Goal: Task Accomplishment & Management: Manage account settings

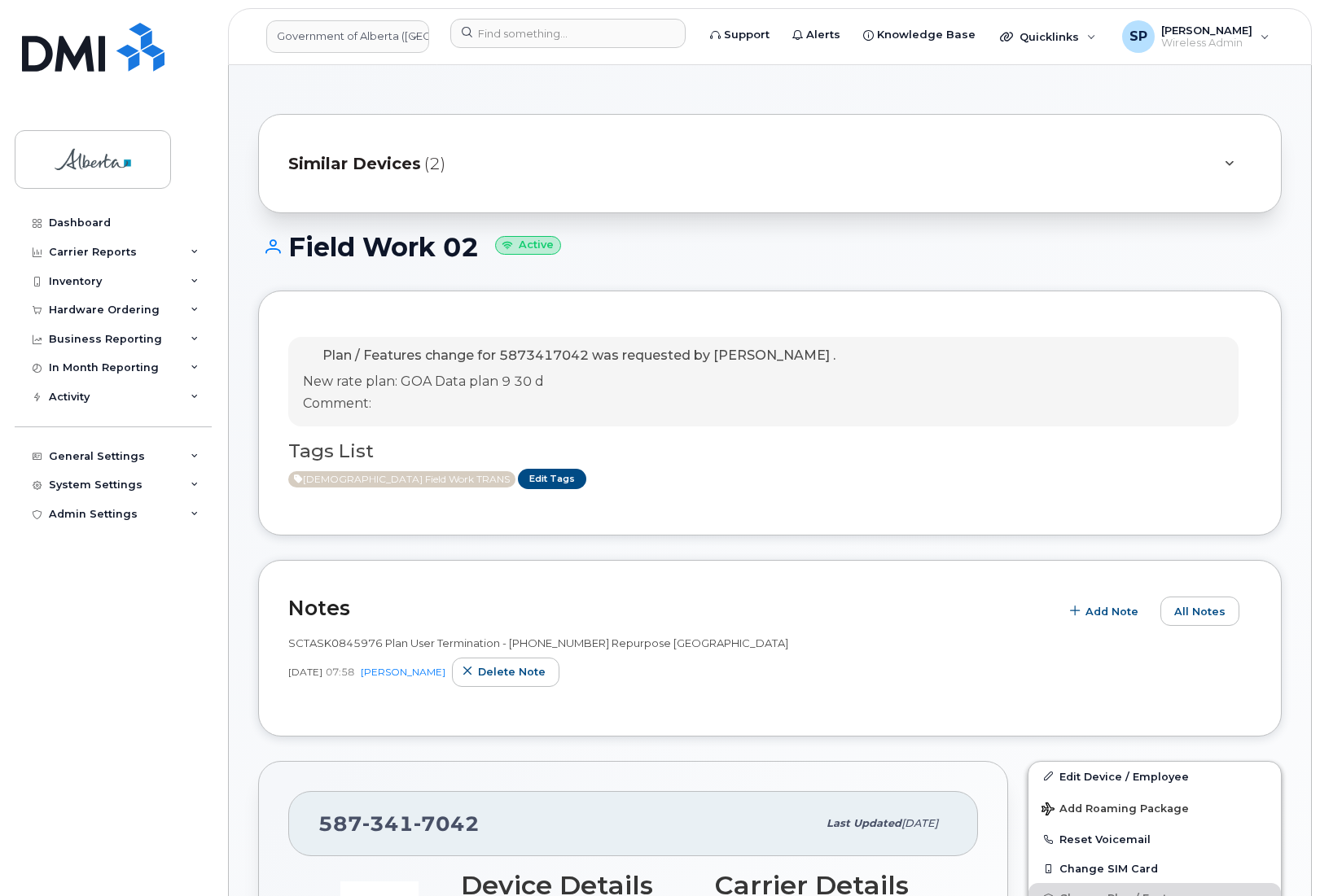
scroll to position [355, 0]
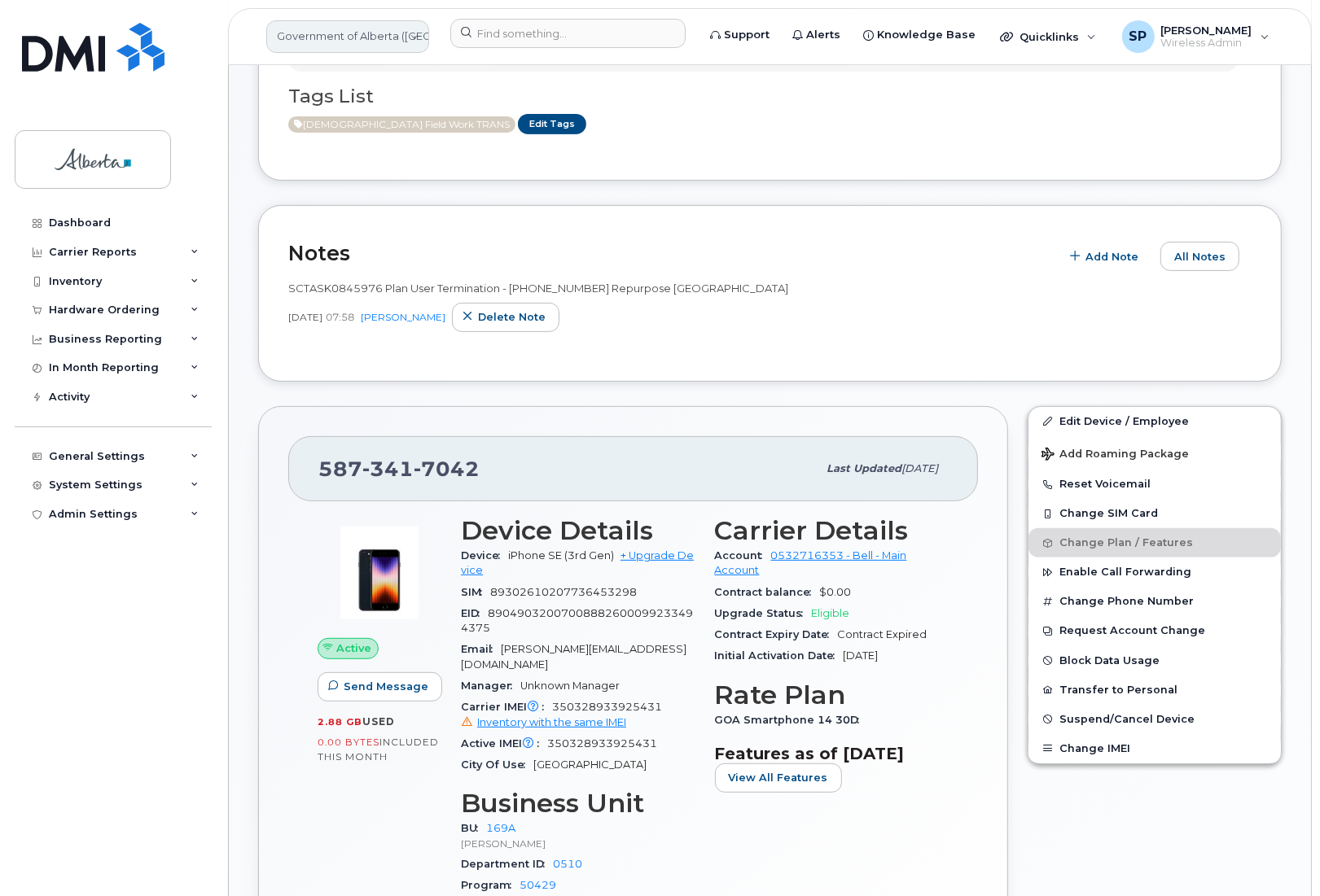
click at [307, 35] on link "Government of Alberta ([GEOGRAPHIC_DATA])" at bounding box center [347, 37] width 163 height 33
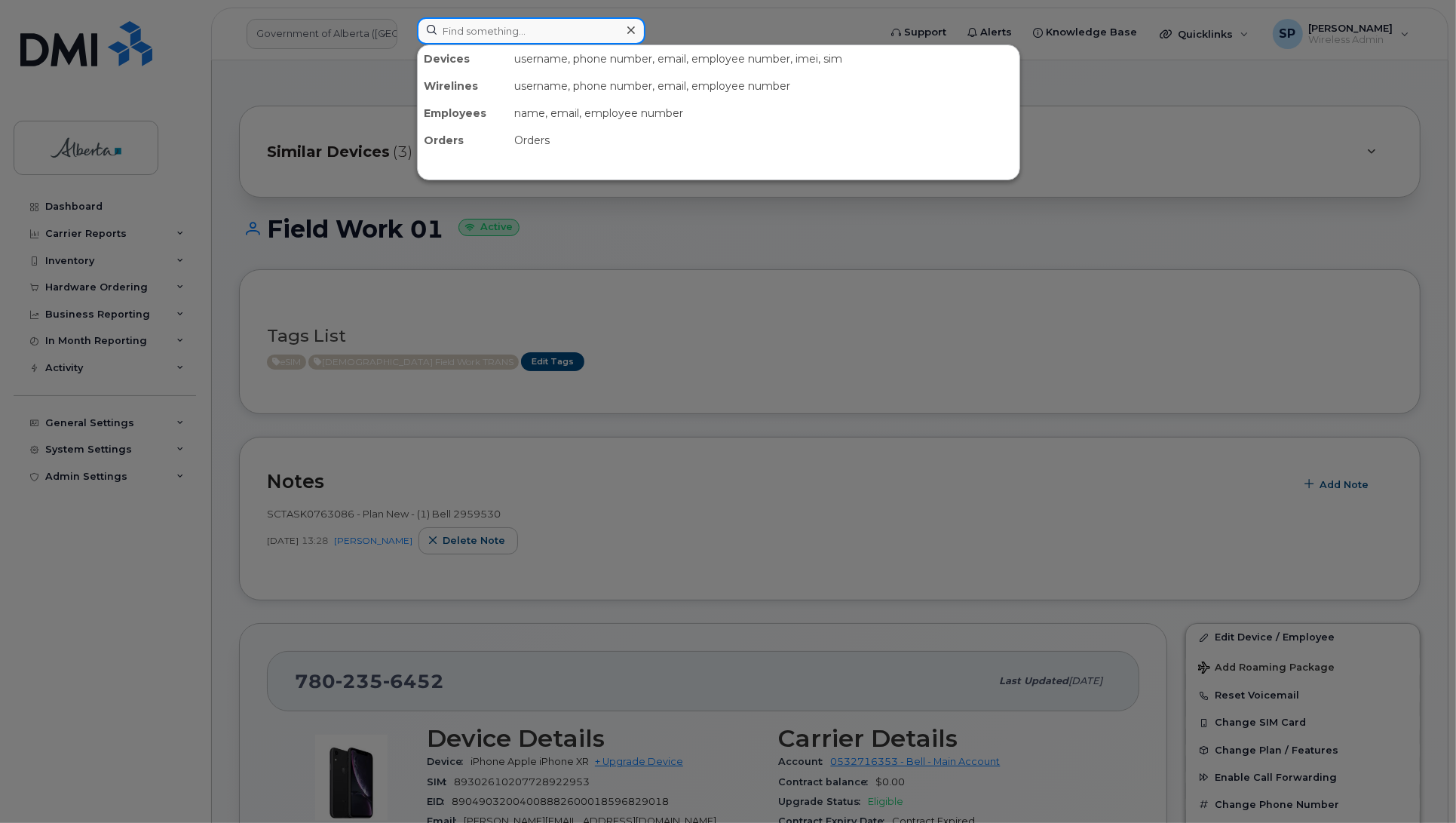
click at [477, 31] on input at bounding box center [531, 30] width 229 height 27
paste input "4037103705"
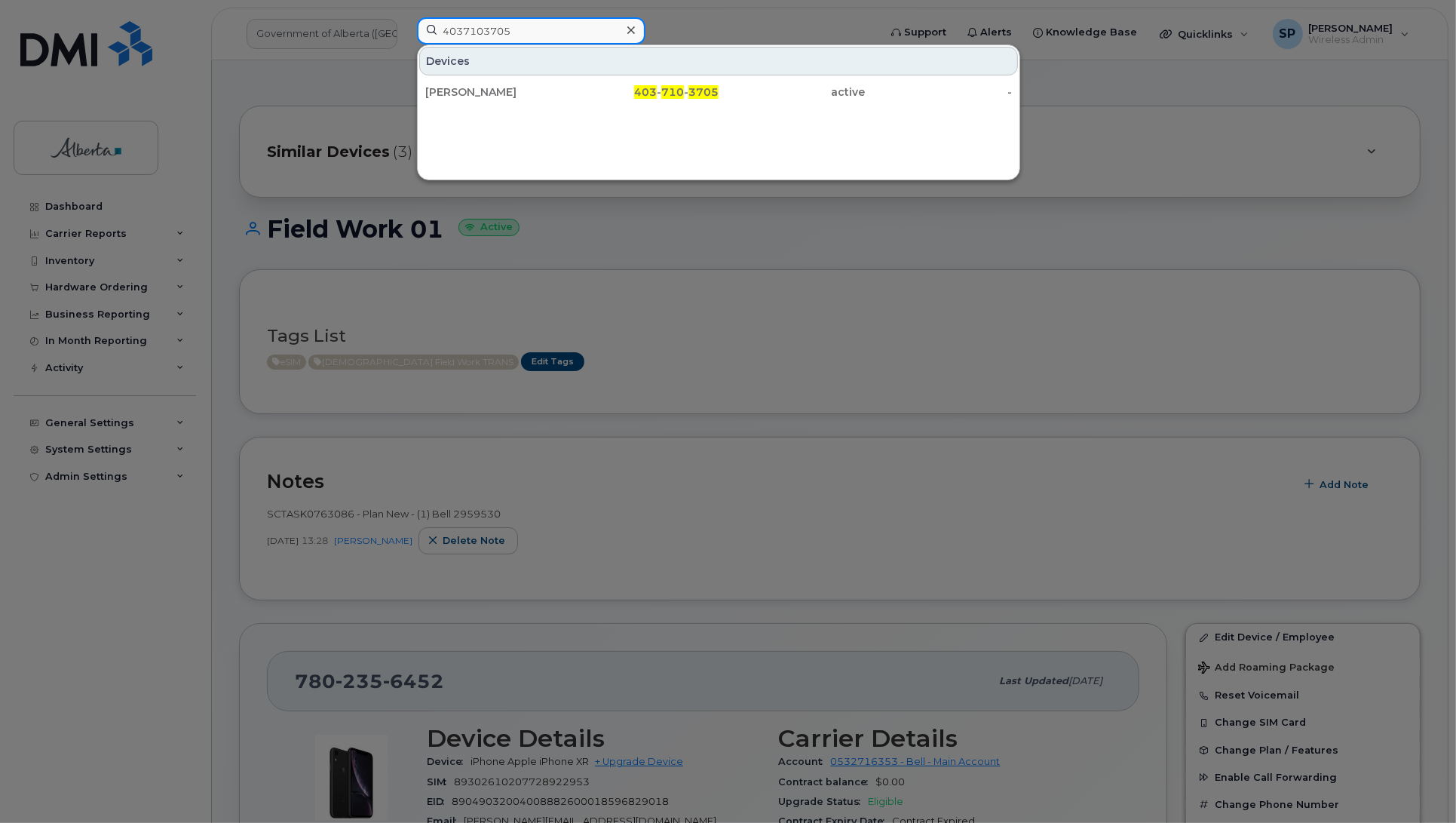
type input "4037103705"
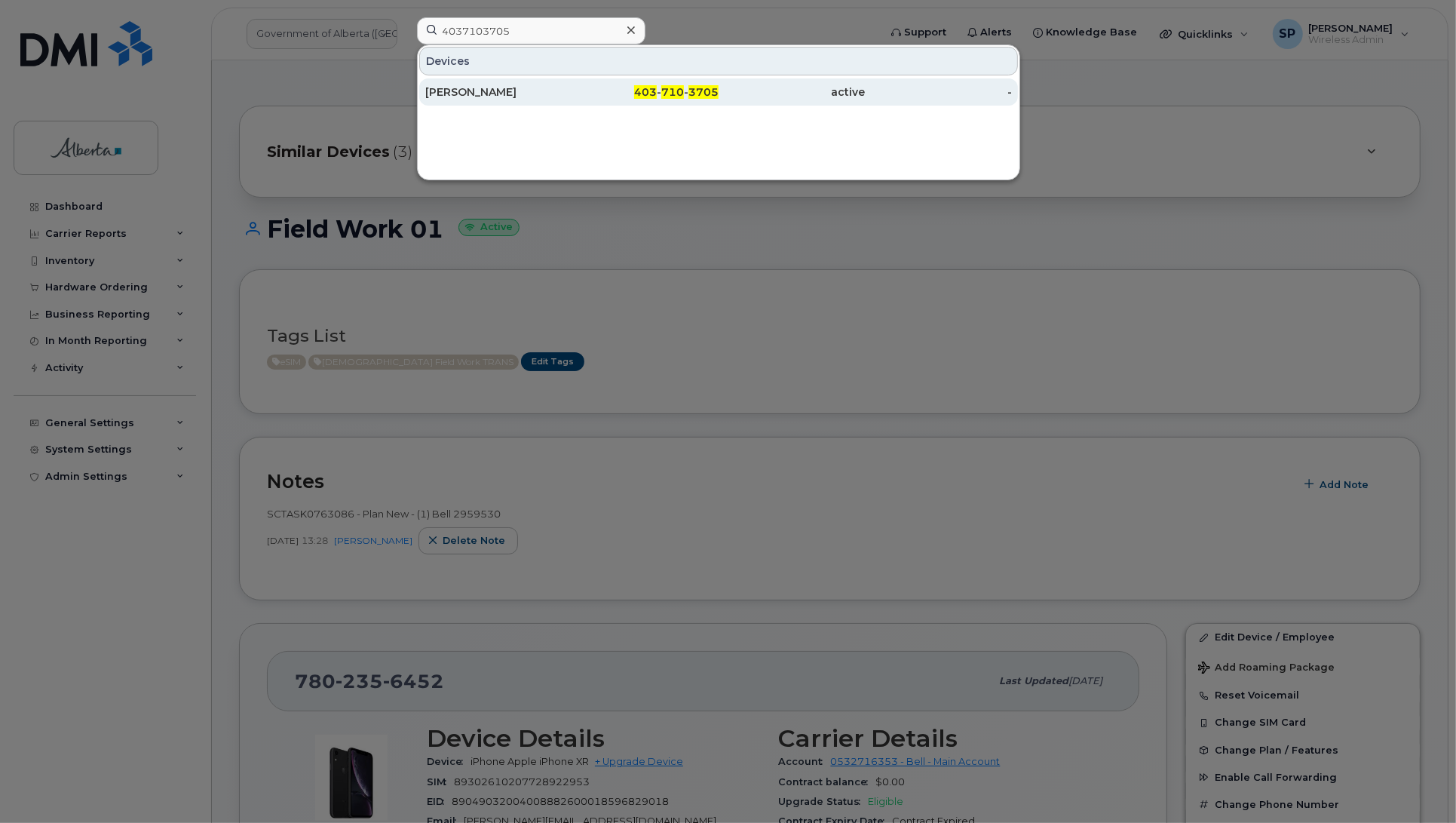
click at [481, 90] on div "[PERSON_NAME]" at bounding box center [498, 91] width 147 height 15
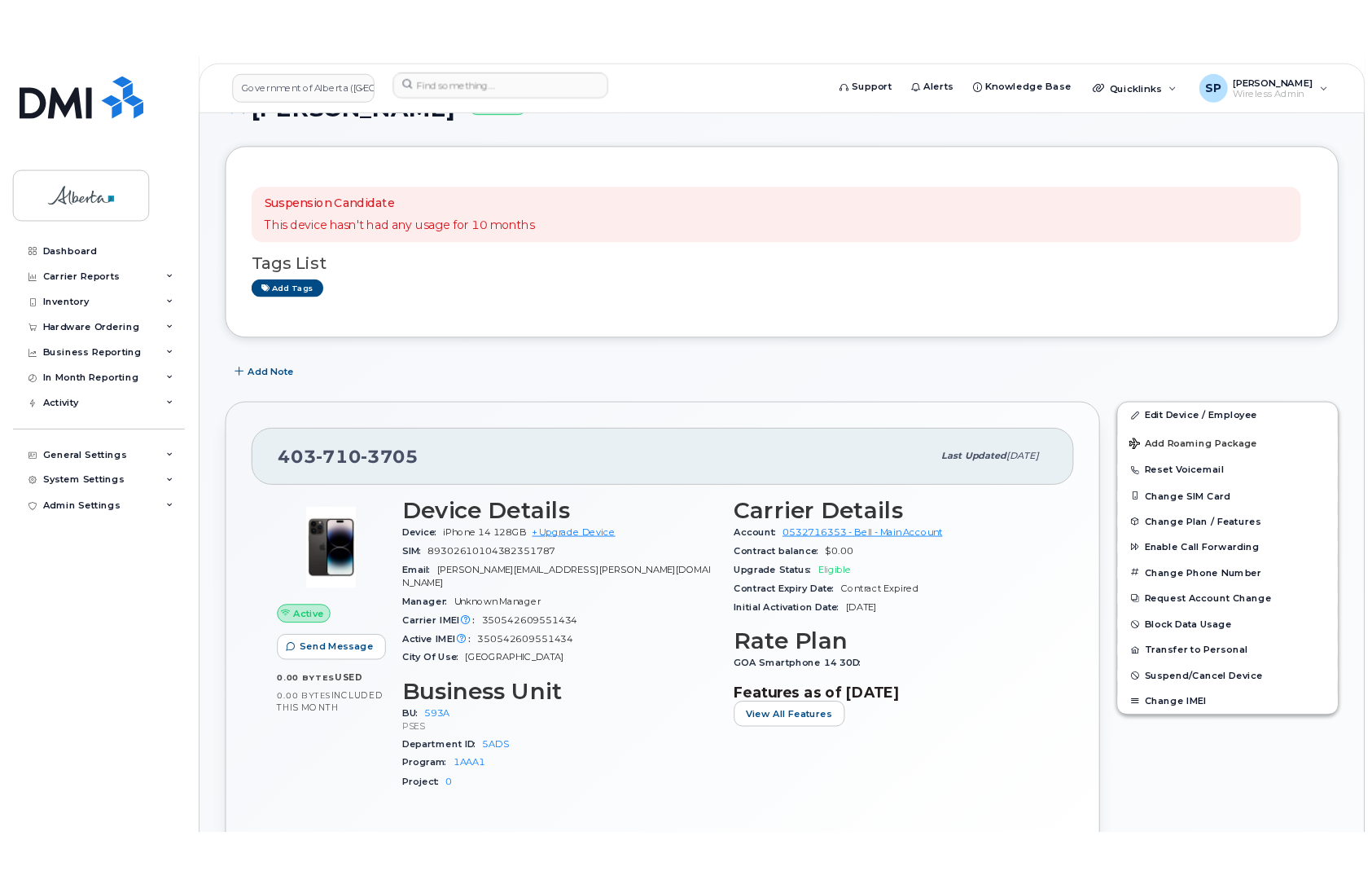
scroll to position [190, 0]
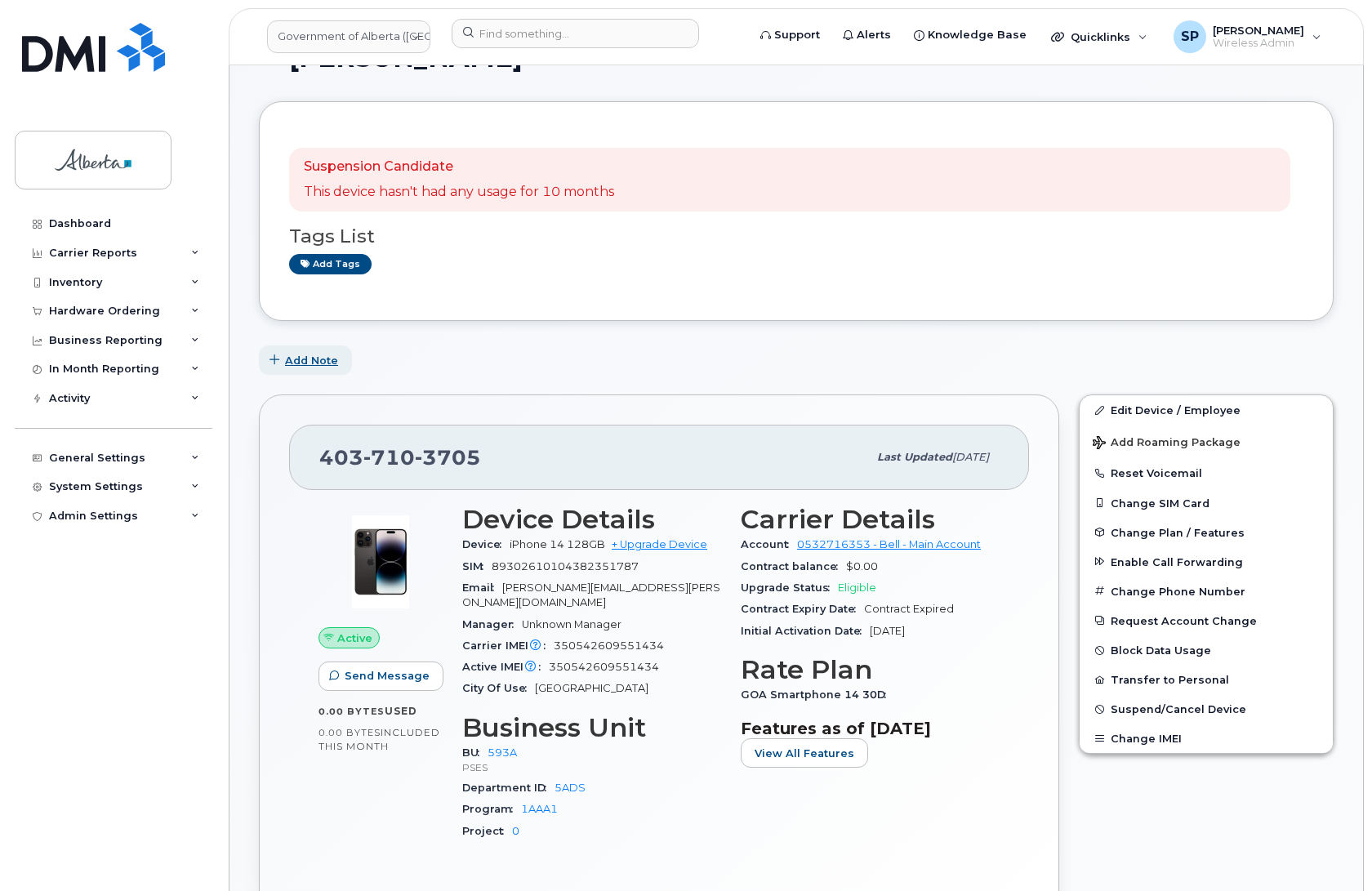
click at [316, 364] on span "Add Note" at bounding box center [311, 360] width 53 height 15
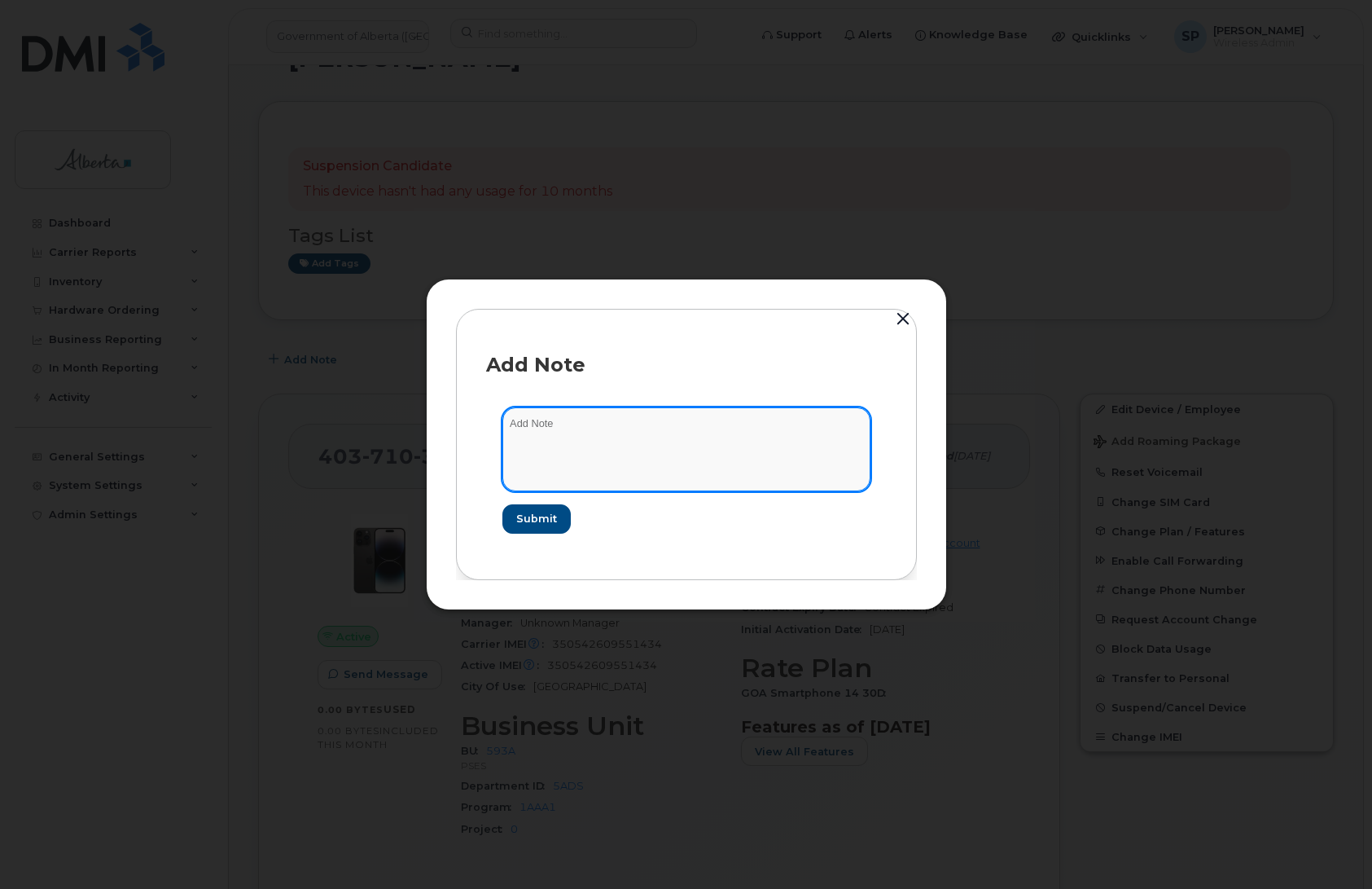
click at [578, 443] on textarea at bounding box center [687, 448] width 368 height 83
paste textarea "Note and Short Description Change Name / remove email Change codes 596A / 5220 …"
type textarea "Note and Short Description Change Name / remove email Change codes 596A / 5220 …"
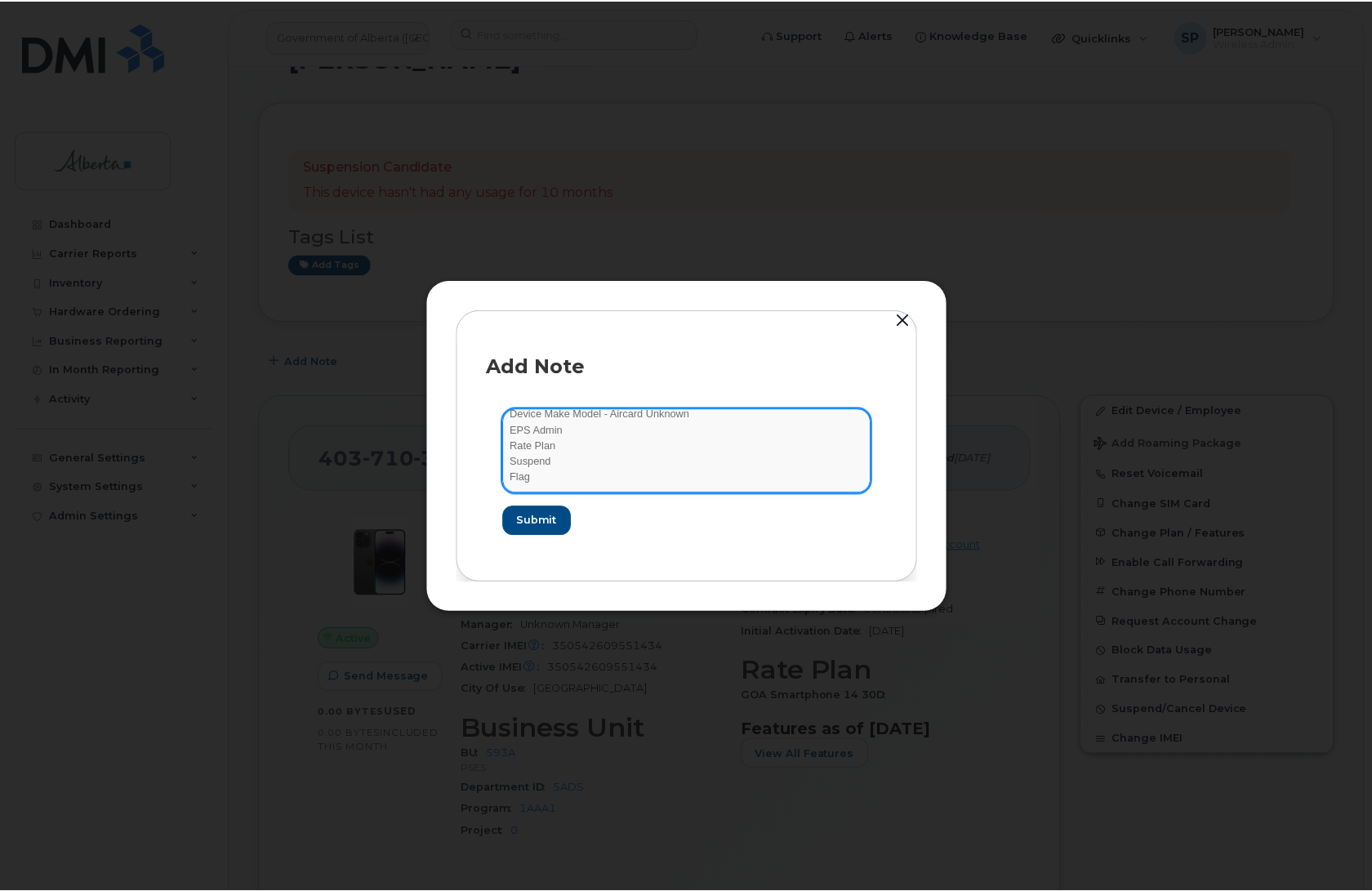
scroll to position [0, 0]
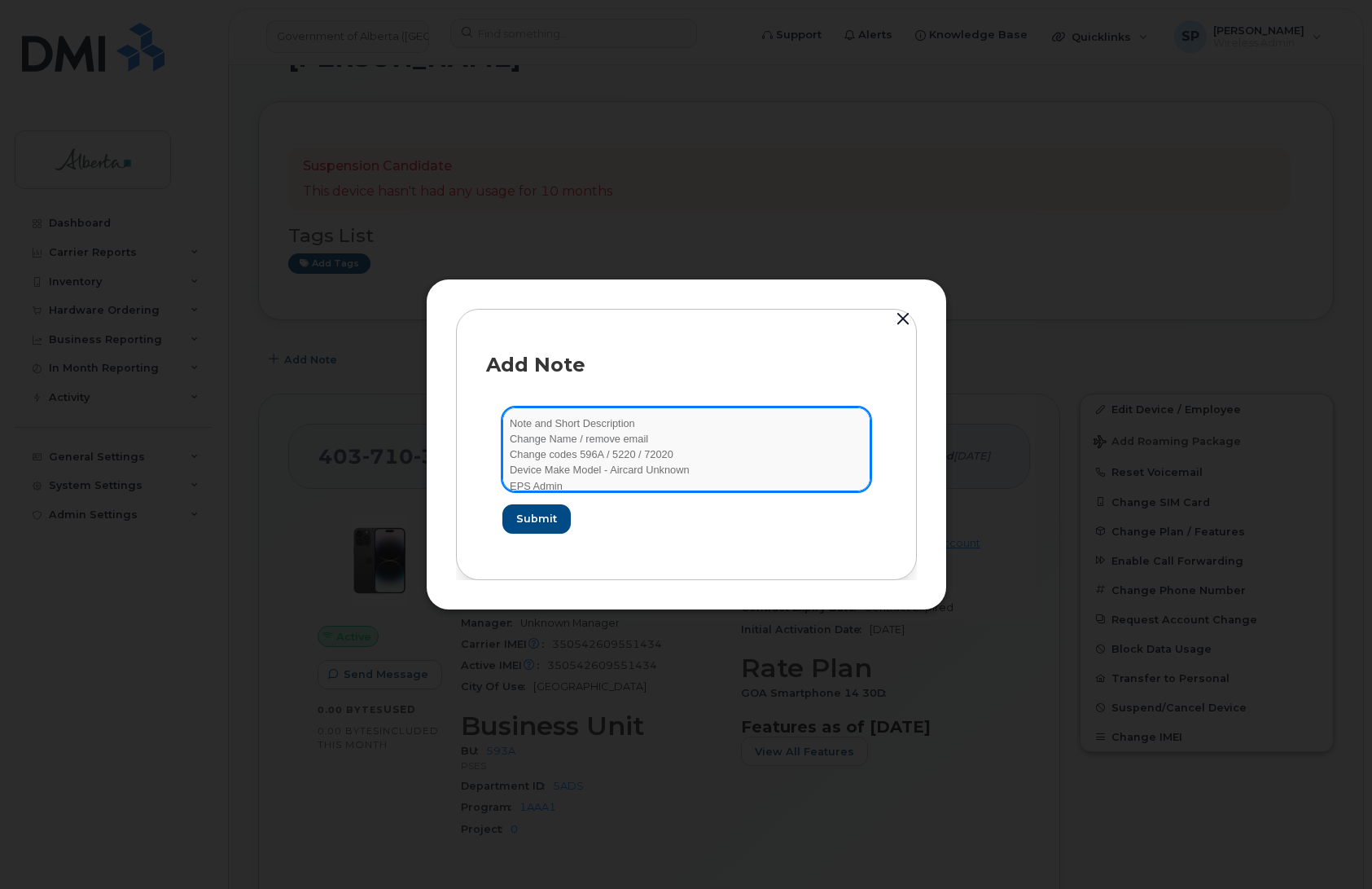
drag, startPoint x: 544, startPoint y: 481, endPoint x: 438, endPoint y: 356, distance: 163.9
click at [438, 356] on div "Add Note Note and Short Description Change Name / remove email Change codes 596…" at bounding box center [686, 444] width 522 height 331
click at [743, 438] on textarea at bounding box center [687, 448] width 368 height 83
paste textarea "SCTASK0844283 Plan Cancel - (1) 4037103705 Repurpose Calgary. Previous user Tho…"
type textarea "SCTASK0844283 Plan Cancel - (1) 4037103705 Repurpose Calgary. Previous user Tho…"
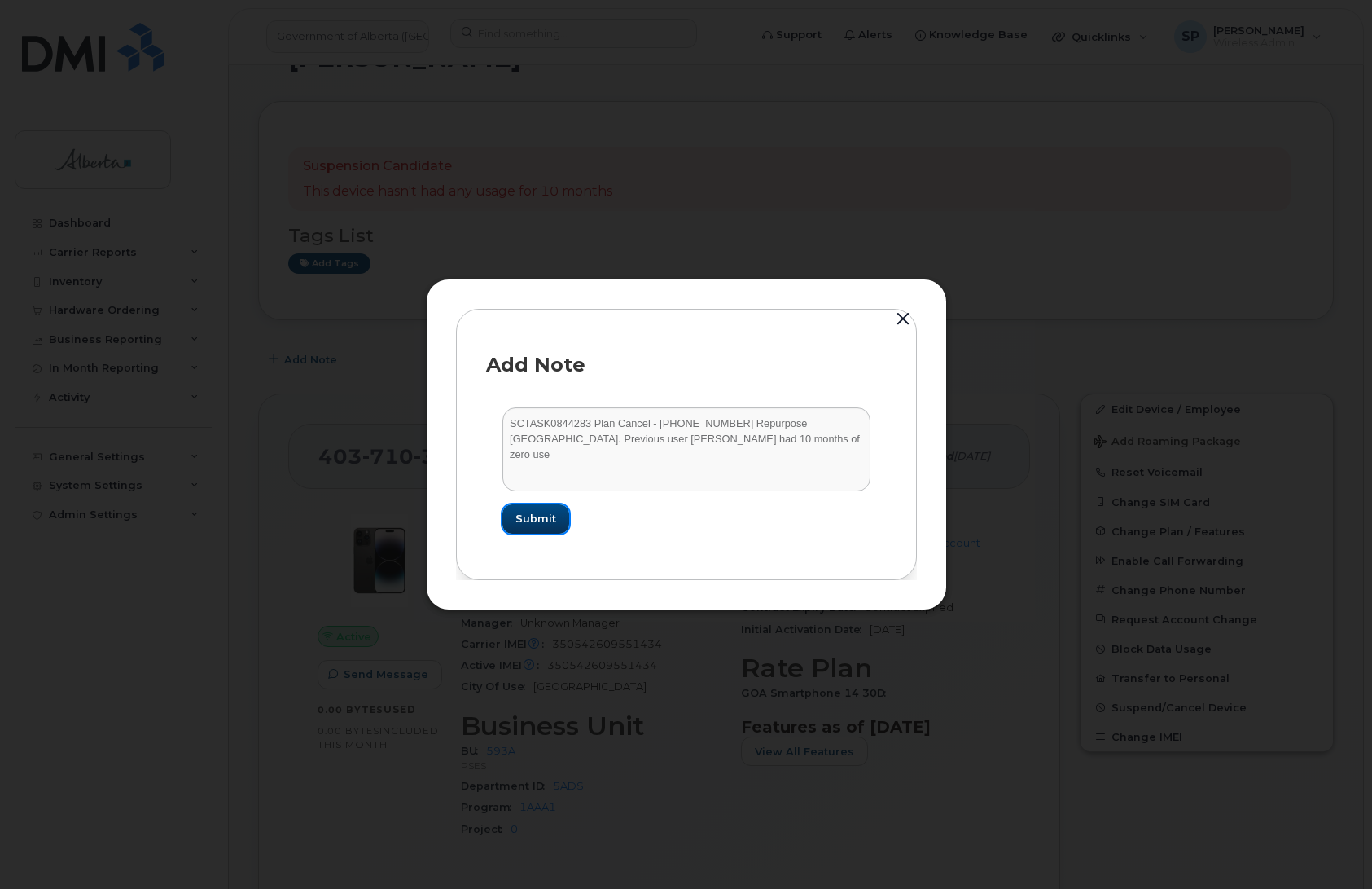
click at [540, 520] on span "Submit" at bounding box center [536, 518] width 40 height 15
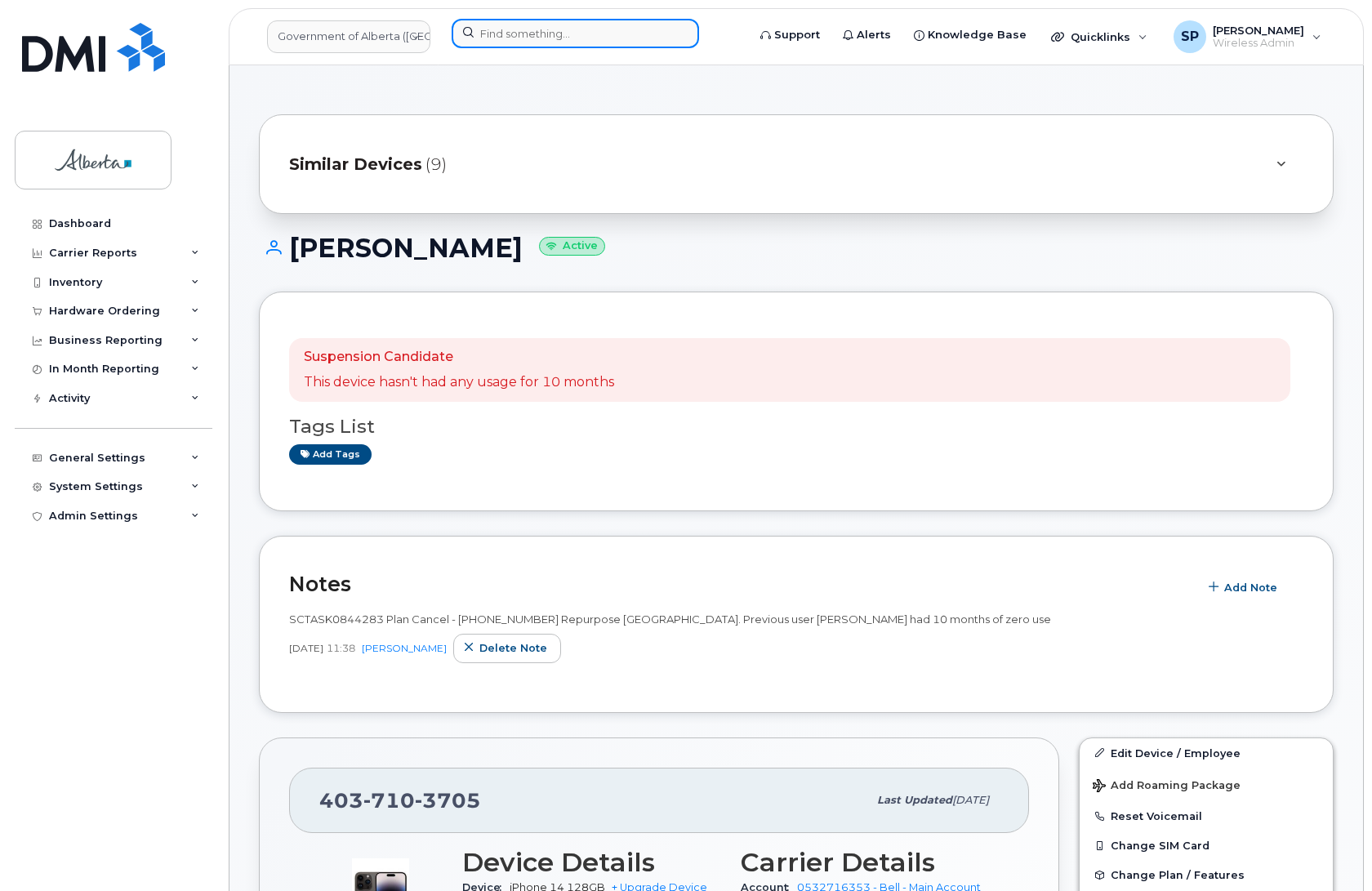
click at [592, 29] on input at bounding box center [575, 33] width 248 height 29
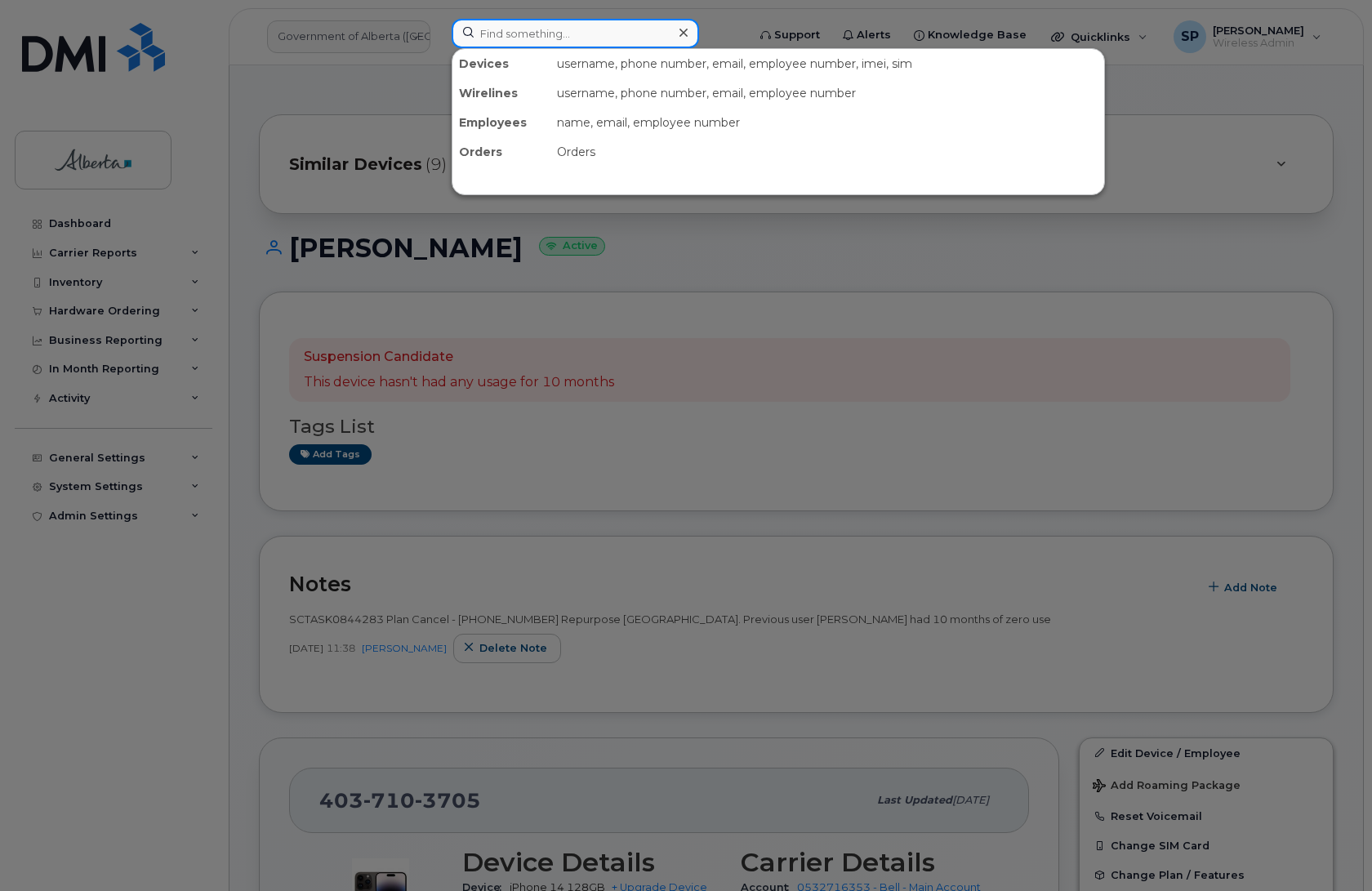
paste input "5873982624"
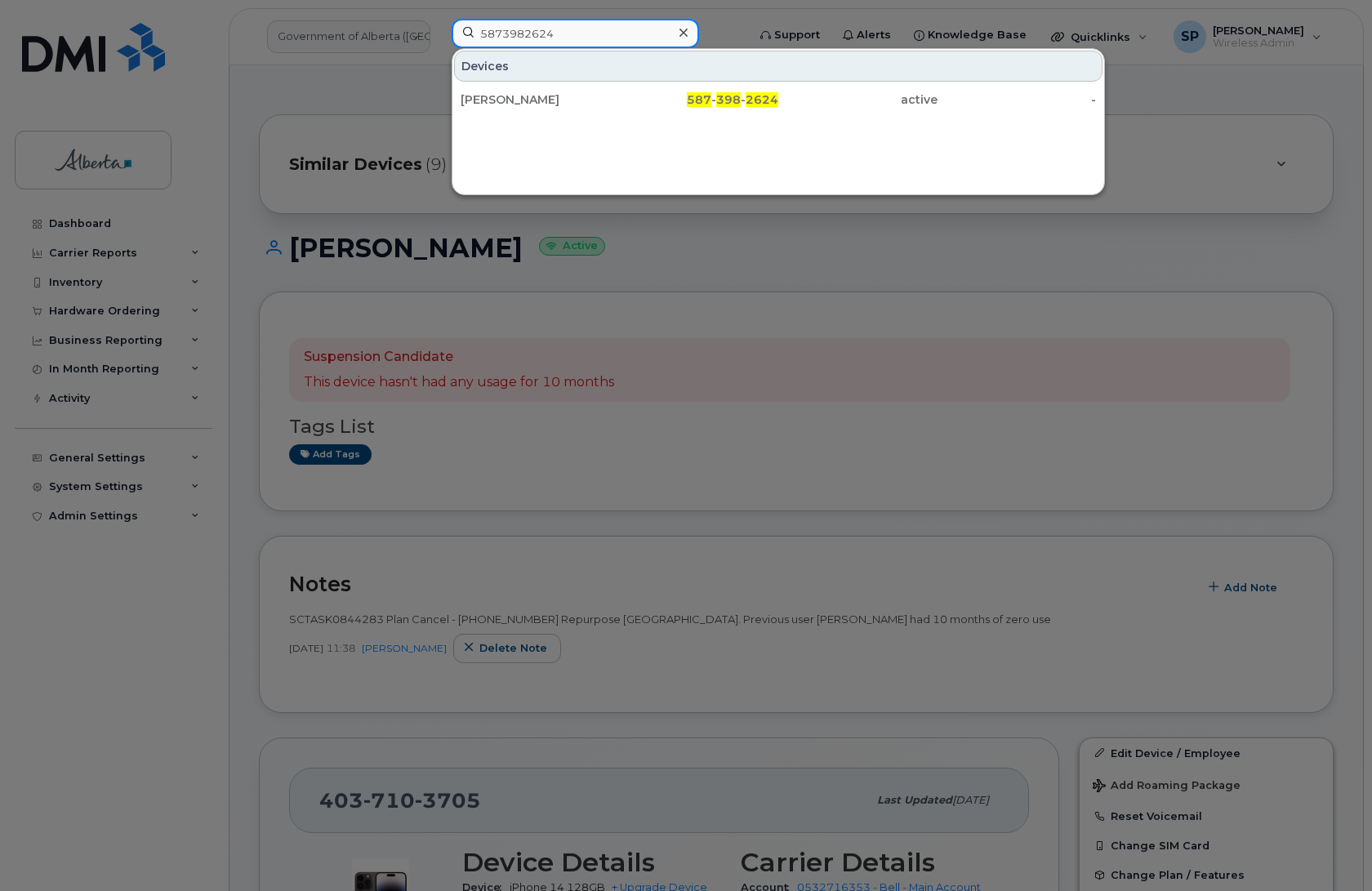
type input "5873982624"
click at [542, 103] on div "Trista Chileen" at bounding box center [540, 99] width 159 height 16
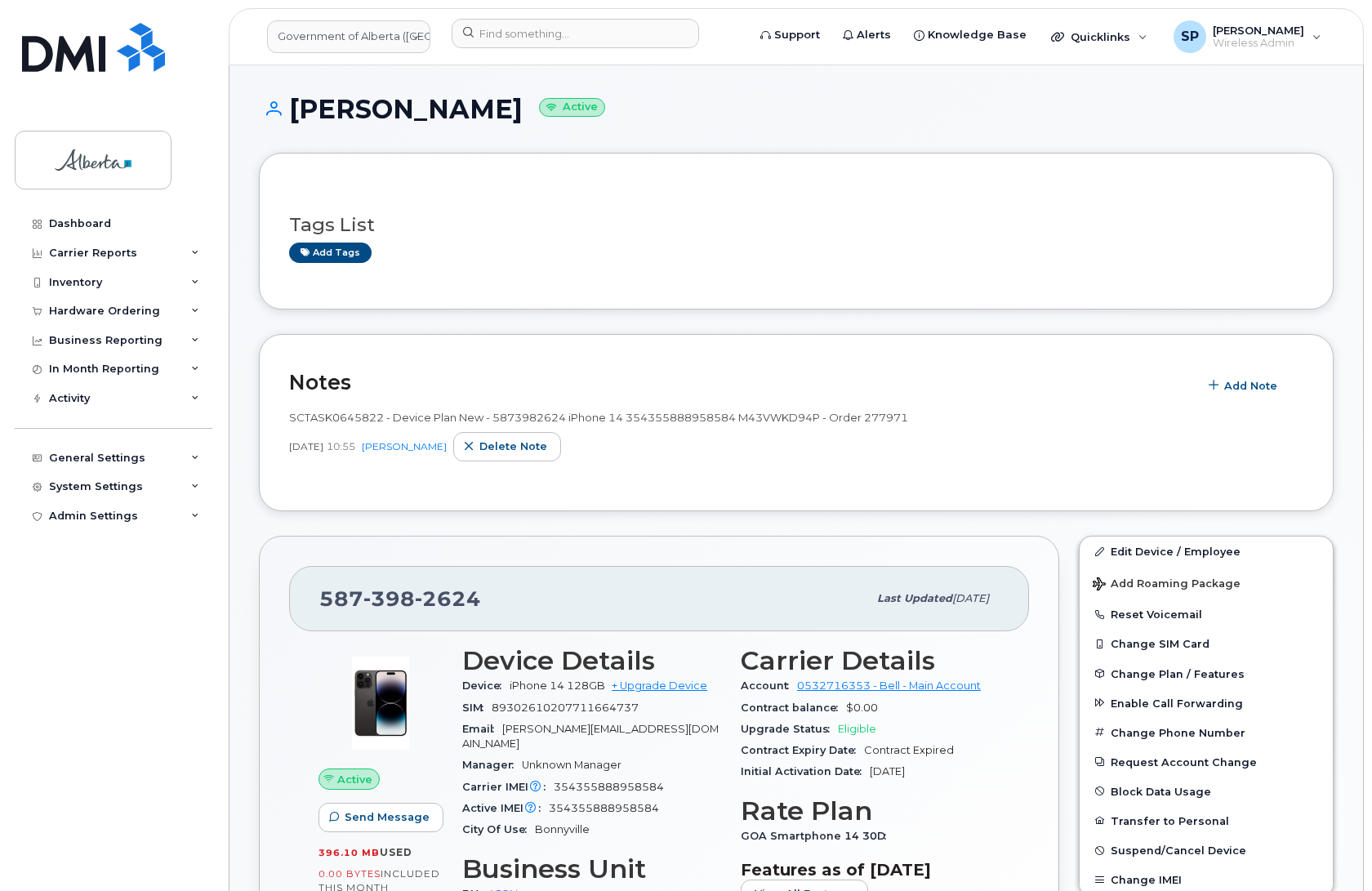
click at [194, 712] on div "Dashboard Carrier Reports Monthly Billing Data Daily Data Pooling Data Behavior…" at bounding box center [116, 538] width 202 height 657
click at [1272, 389] on span "Add Note" at bounding box center [1250, 385] width 53 height 15
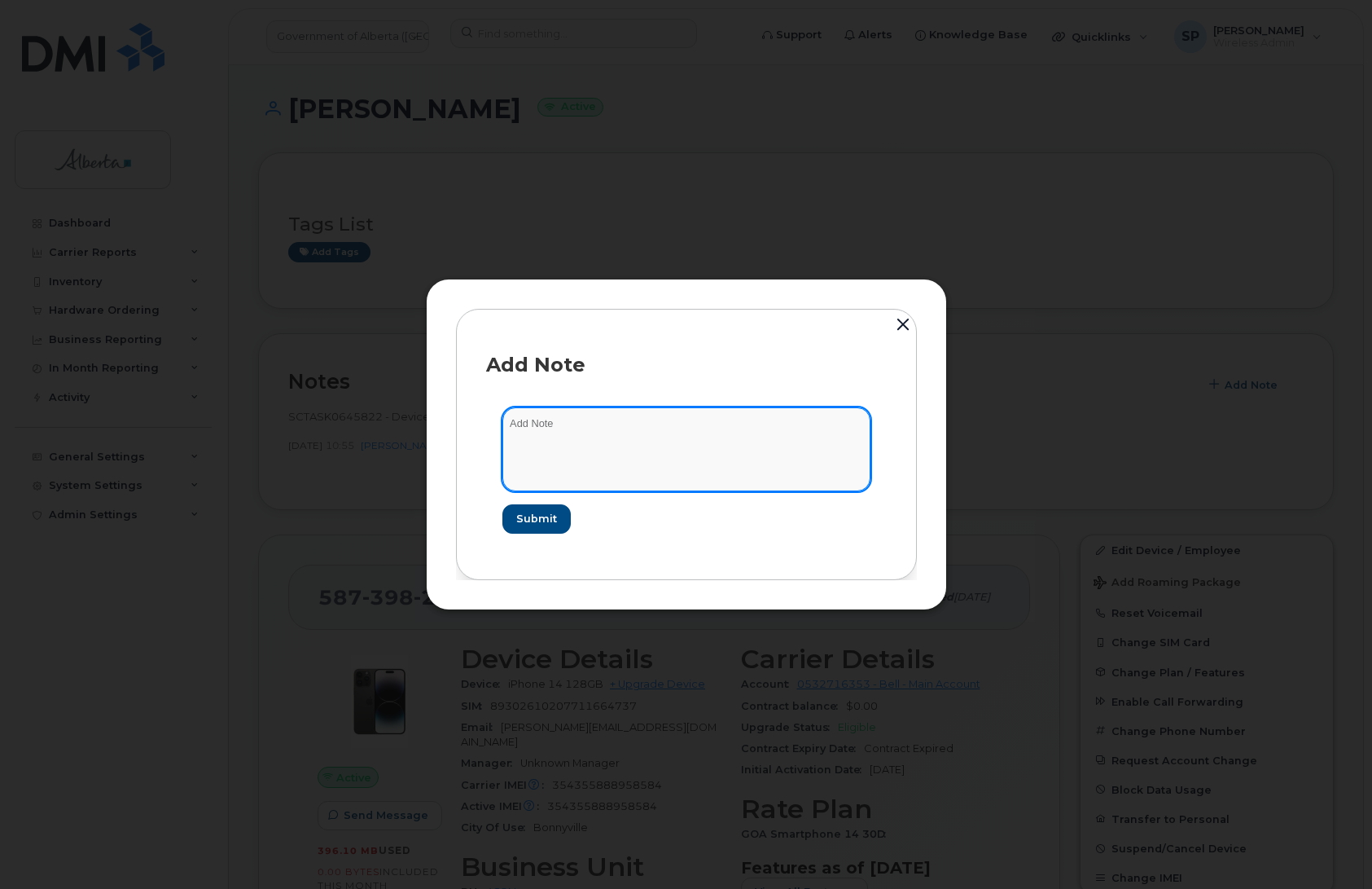
click at [568, 455] on textarea at bounding box center [687, 448] width 368 height 83
paste textarea "SCTASK0844398 Plan Cancel - (1) 5873982624 Repurpose Bonnyville"
type textarea "SCTASK0844398 Plan Cancel - (1) 5873982624 Repurpose Bonnyville"
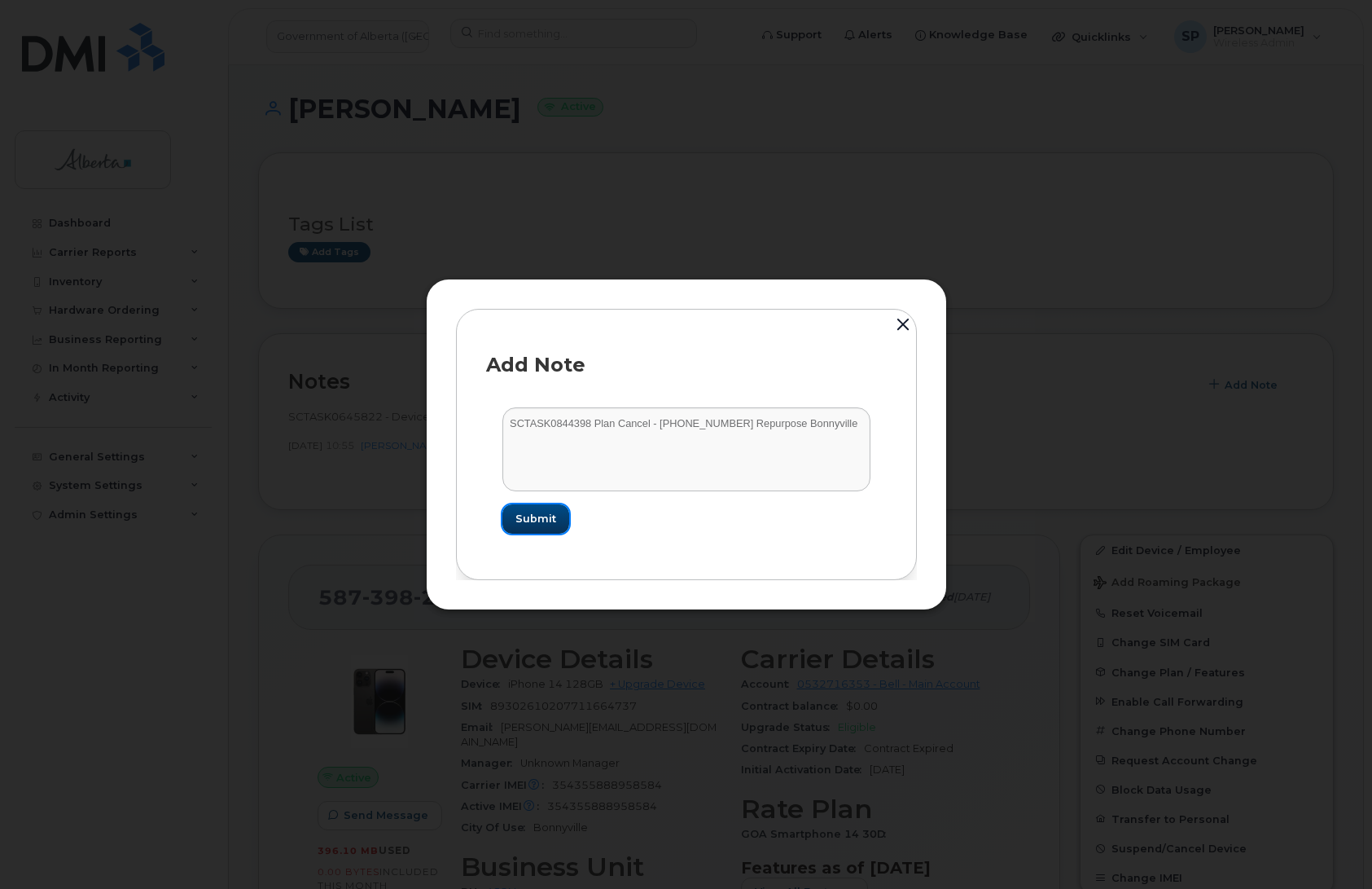
click at [550, 517] on span "Submit" at bounding box center [536, 518] width 40 height 15
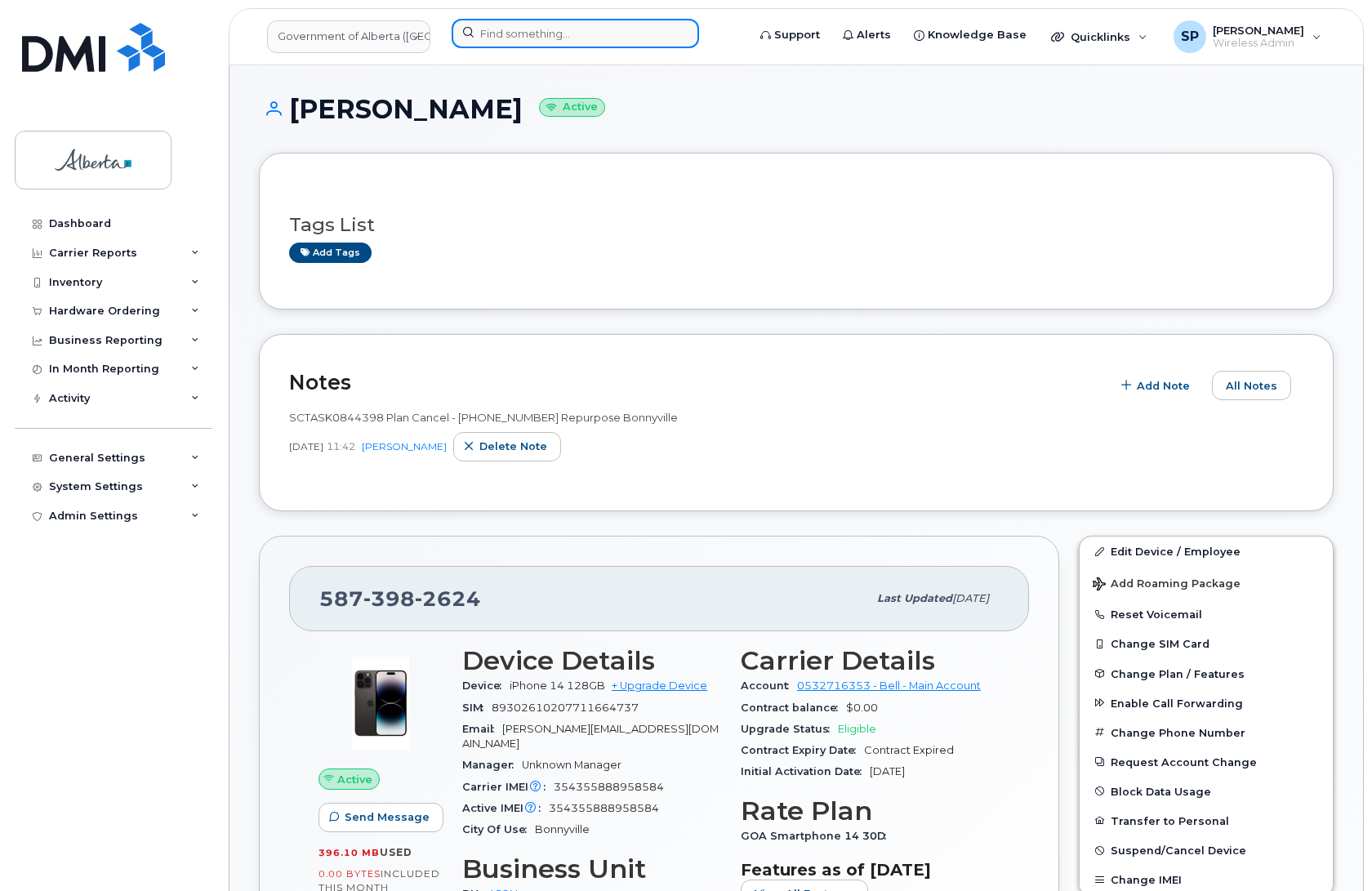
click at [499, 34] on input at bounding box center [575, 33] width 248 height 29
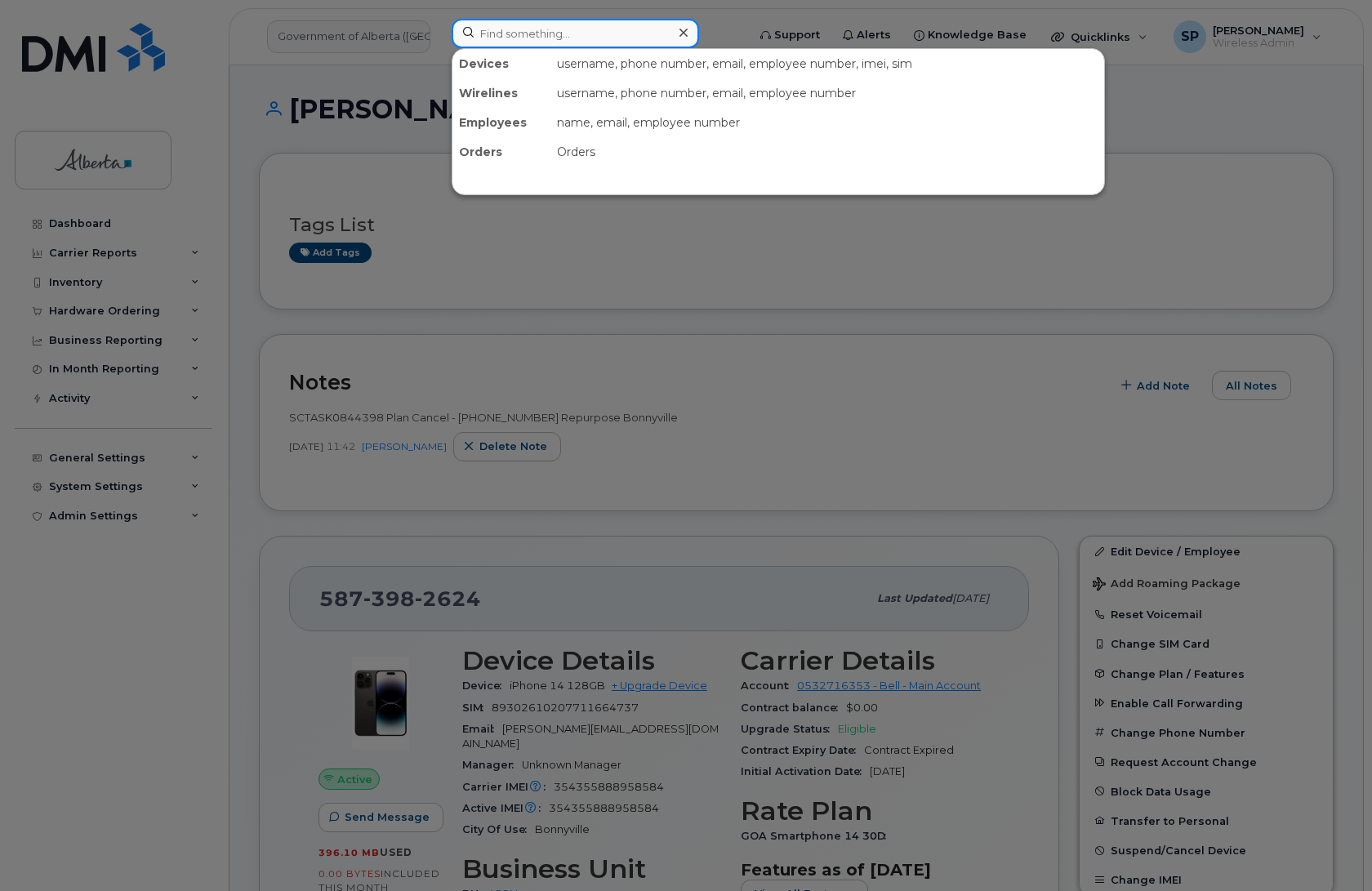
paste input "5873859621"
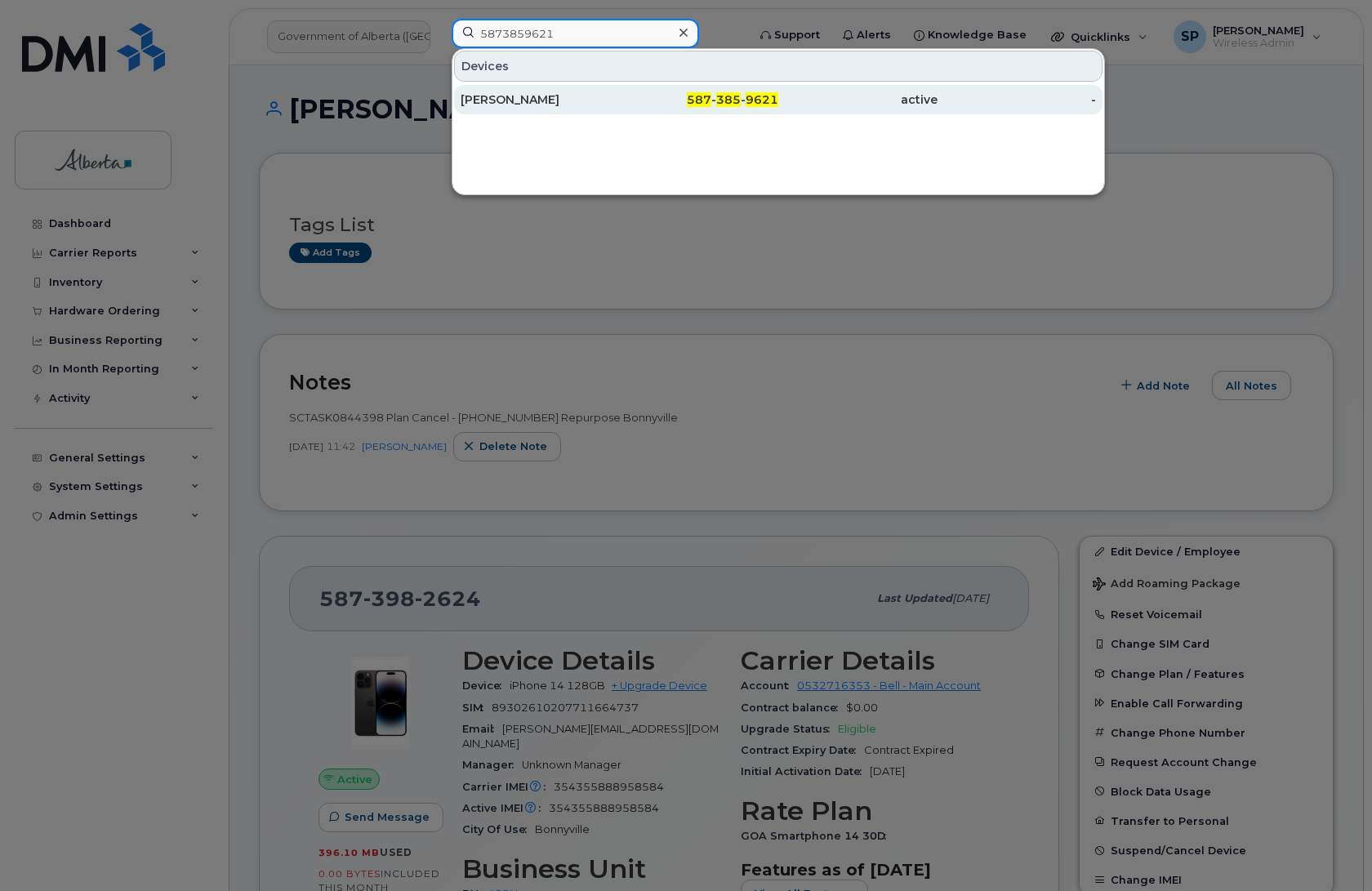
type input "5873859621"
click at [495, 106] on div "[PERSON_NAME]" at bounding box center [540, 99] width 159 height 16
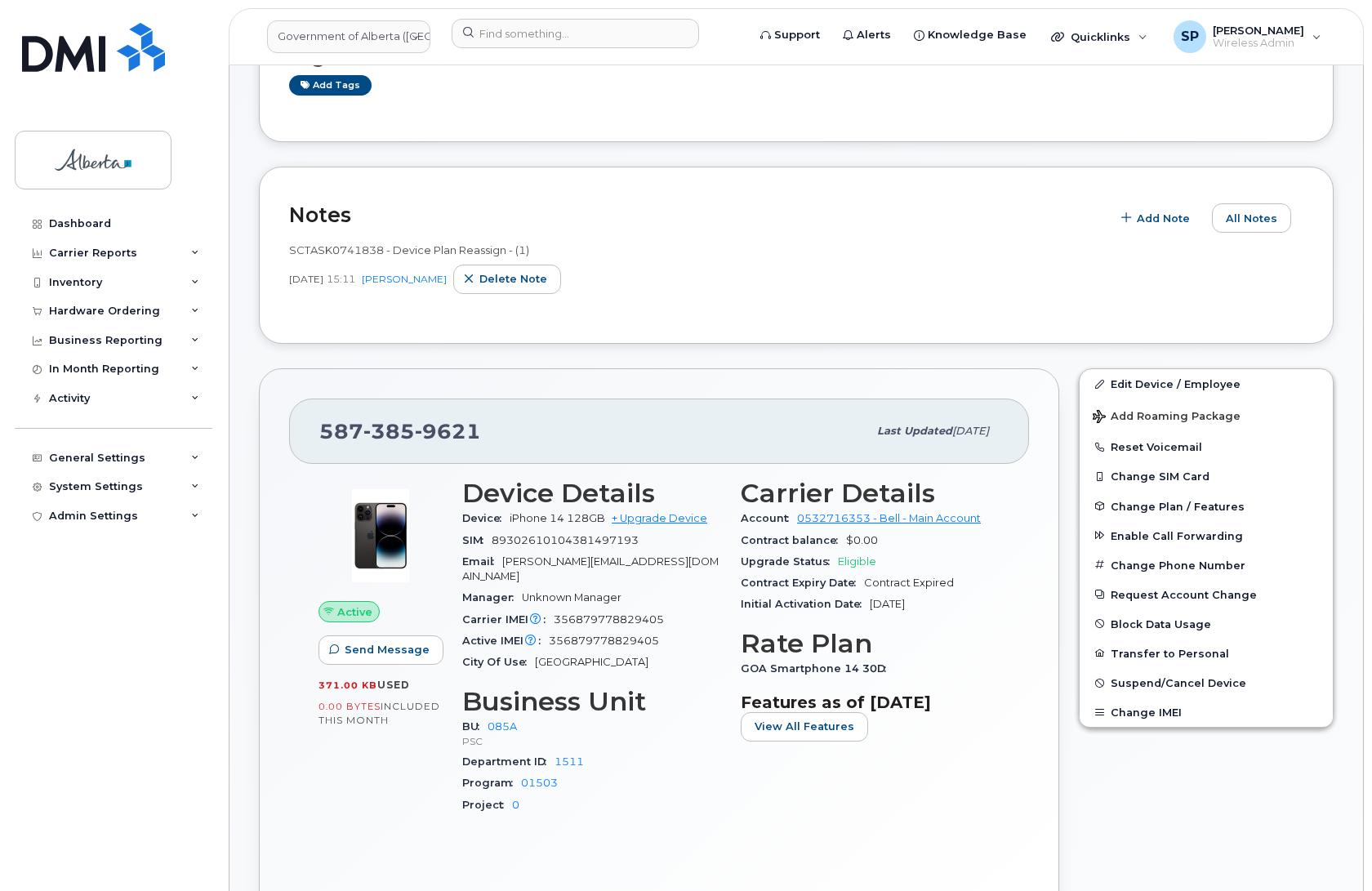
scroll to position [188, 0]
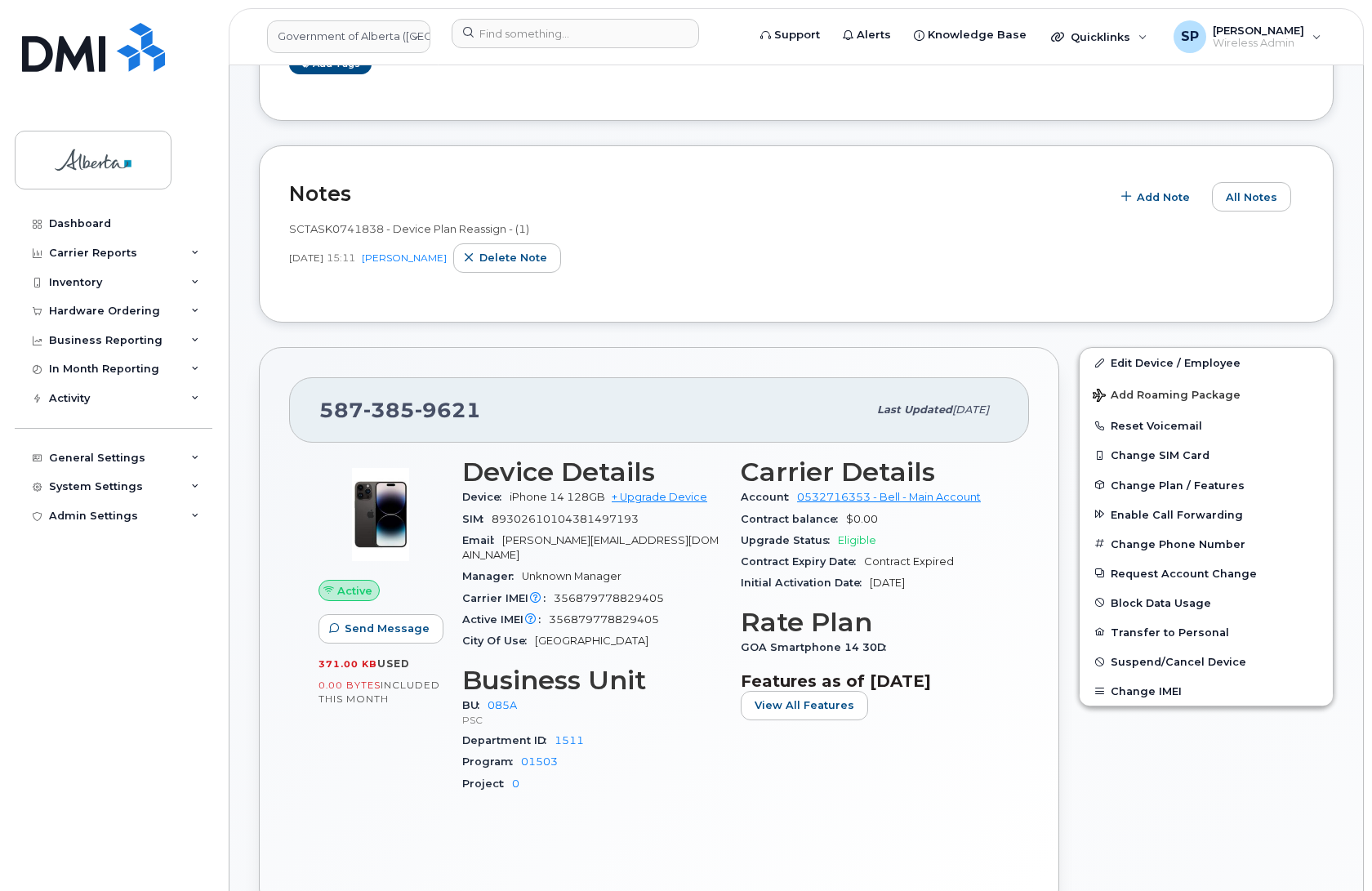
click at [405, 792] on div "Active Send Message 371.00 KB  used 0.00 Bytes  included this month" at bounding box center [381, 632] width 144 height 370
click at [1144, 199] on span "Add Note" at bounding box center [1164, 197] width 53 height 15
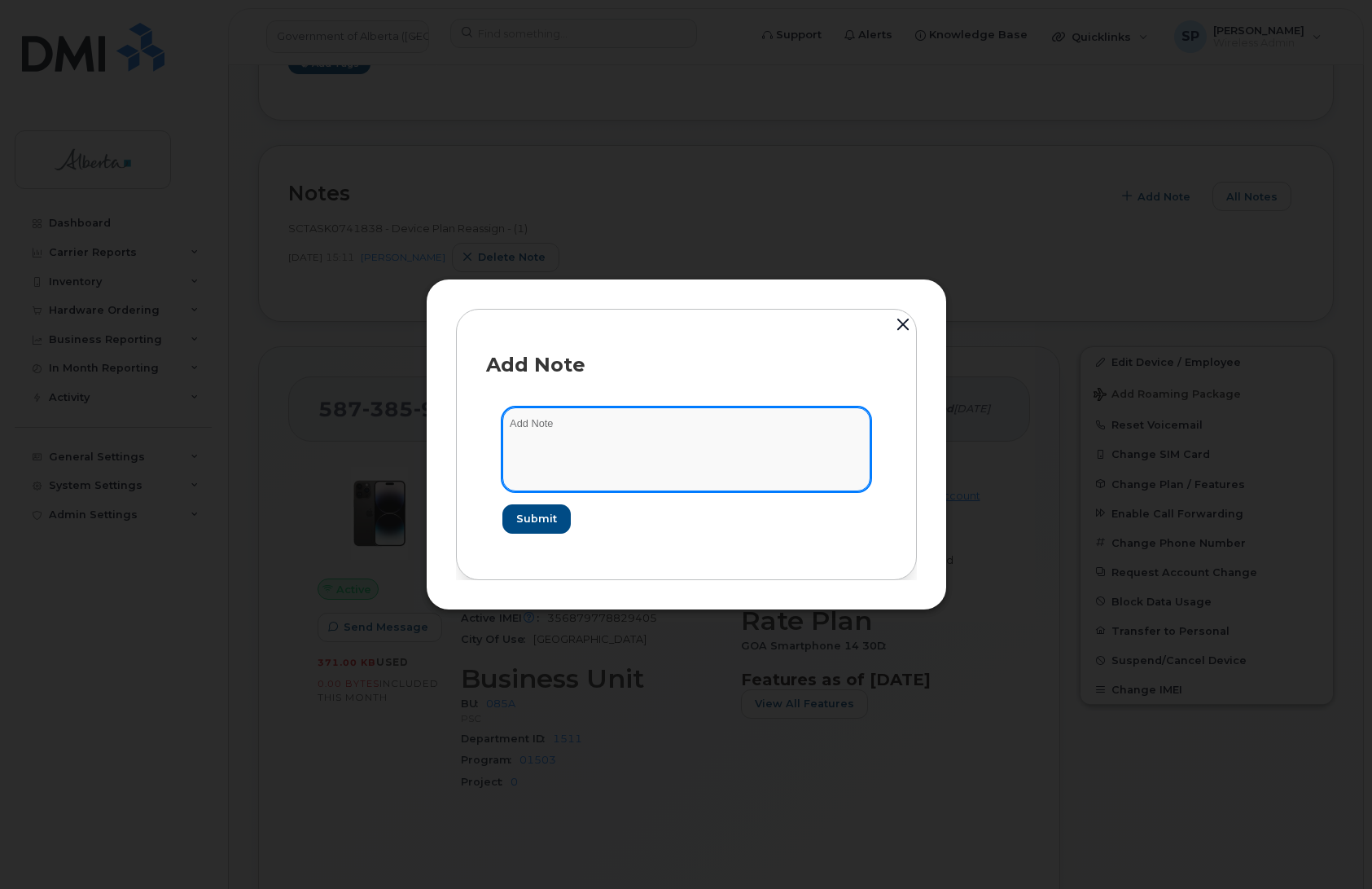
click at [637, 437] on textarea at bounding box center [687, 448] width 368 height 83
paste textarea "SCTASK0844683 Plan Cancel - (1) 5873859621 Repurpose Edmonton"
type textarea "SCTASK0844683 Plan Cancel - (1) 5873859621 Repurpose Edmonton"
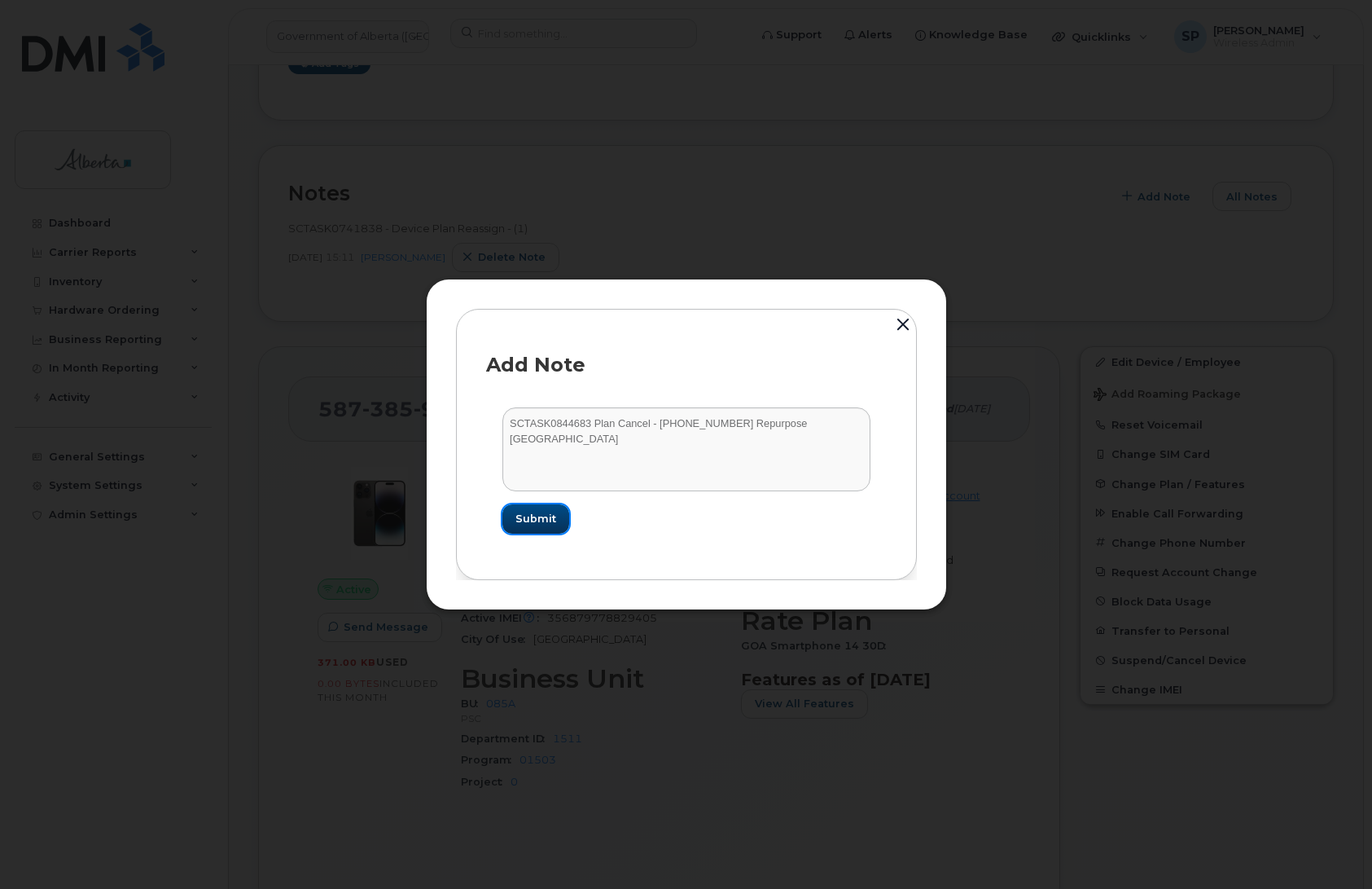
click at [534, 517] on span "Submit" at bounding box center [536, 518] width 40 height 15
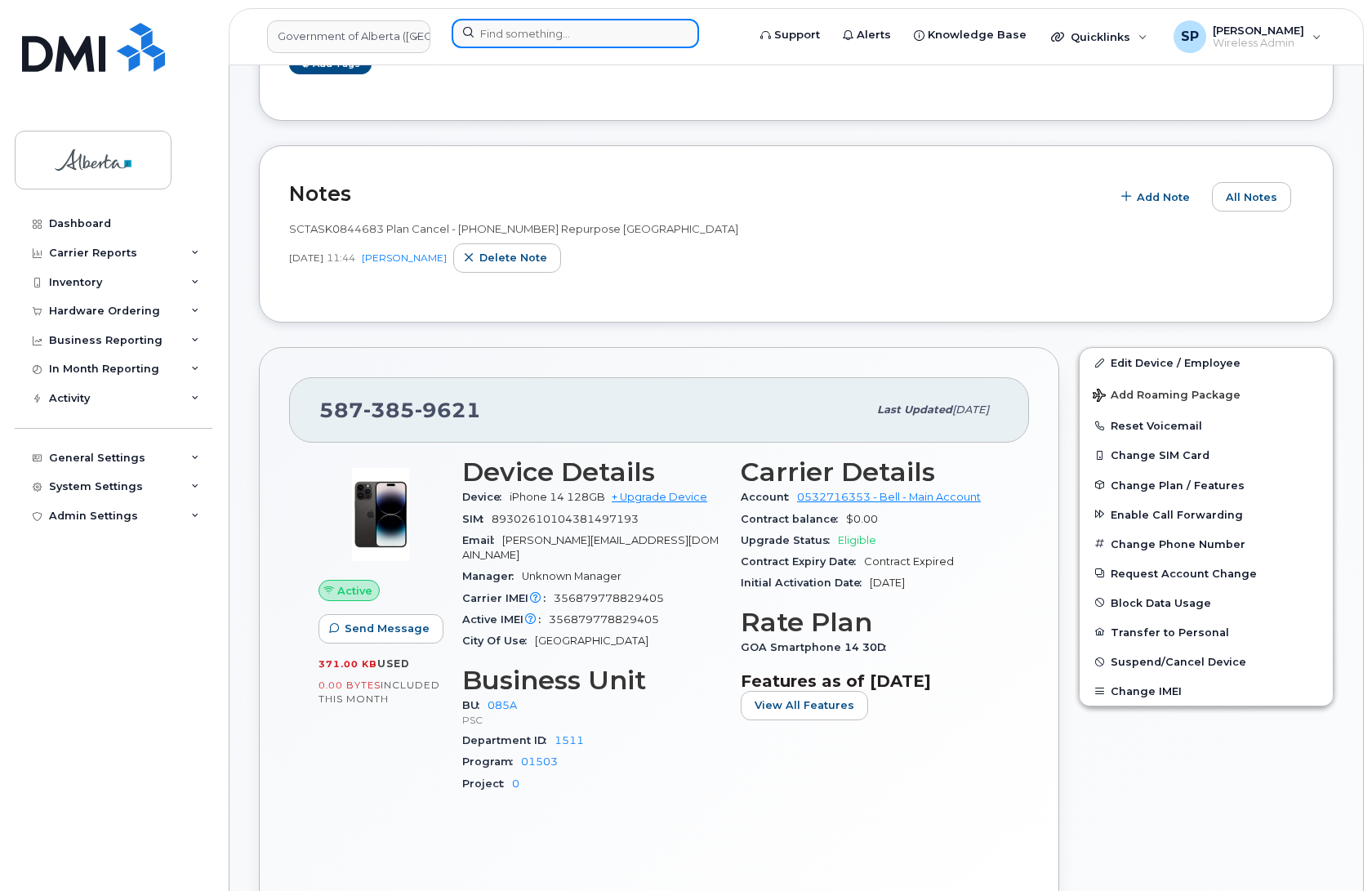
click at [580, 35] on input at bounding box center [575, 33] width 248 height 29
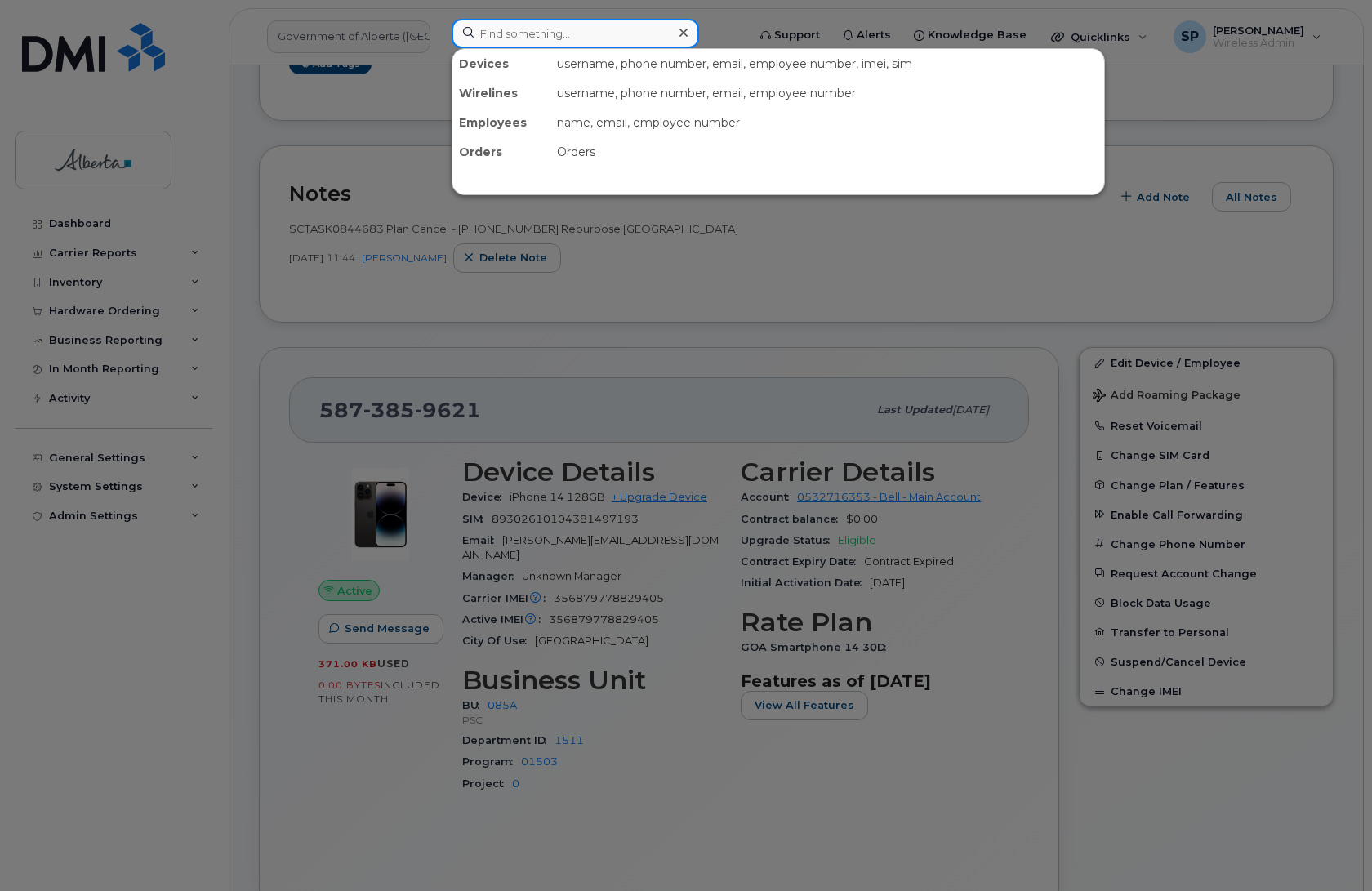
paste input "7803180146"
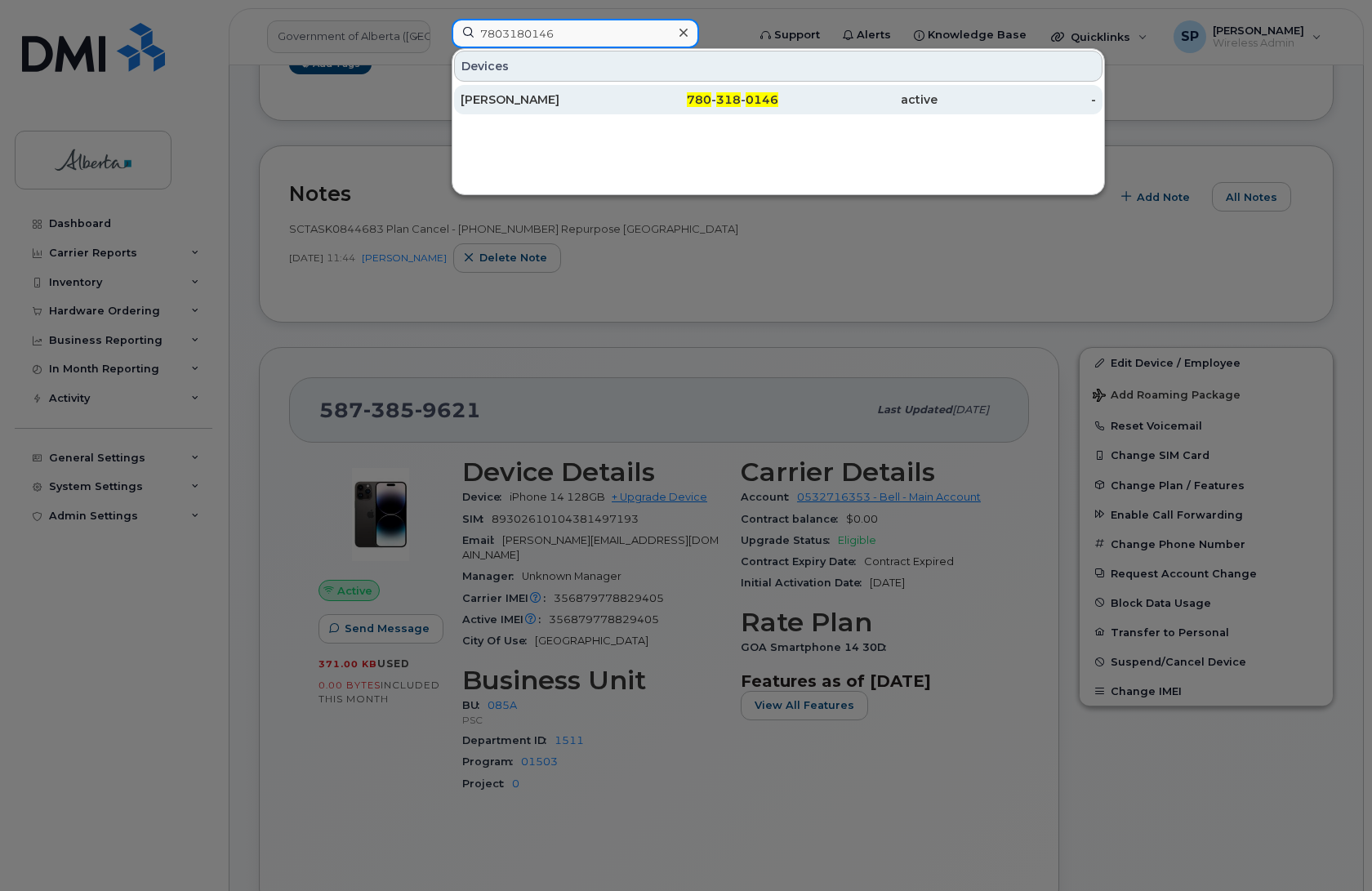
type input "7803180146"
click at [536, 101] on div "[PERSON_NAME]" at bounding box center [540, 99] width 159 height 16
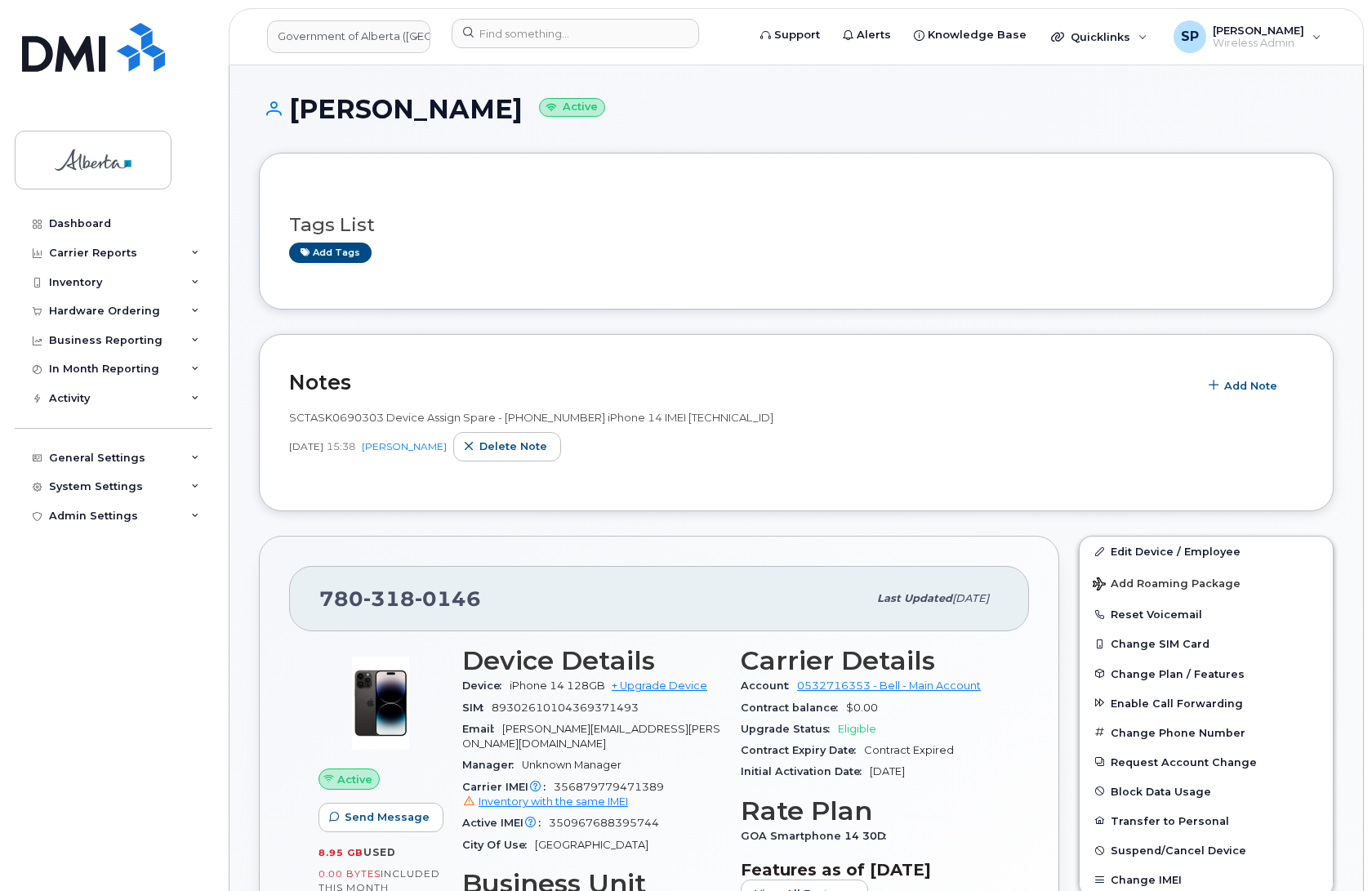
click at [303, 729] on div "Active Send Message 8.95 GB  used 0.00 Bytes  included this month Device Detail…" at bounding box center [659, 857] width 740 height 453
click at [1239, 389] on span "Add Note" at bounding box center [1250, 385] width 53 height 15
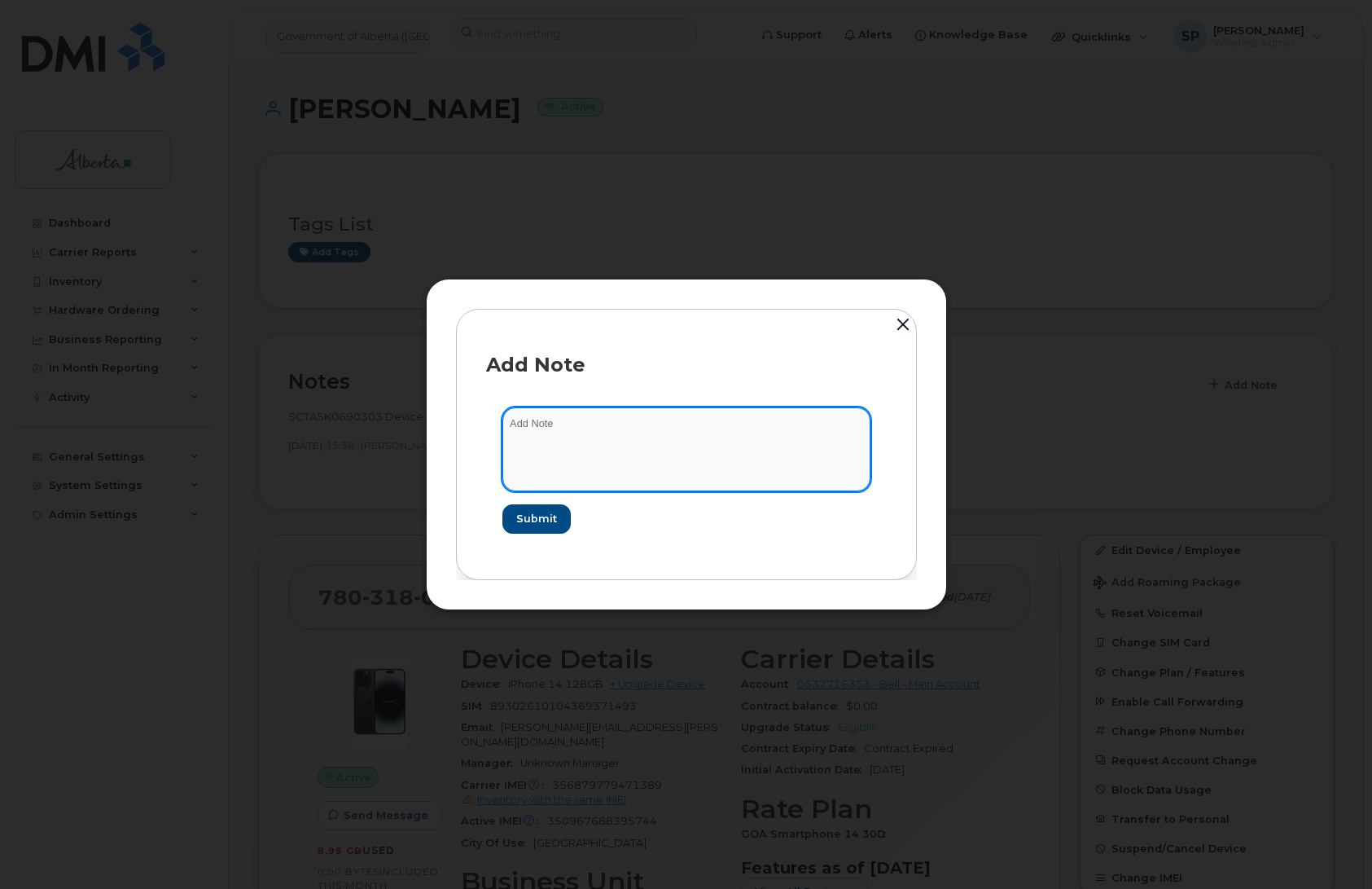
click at [690, 460] on textarea at bounding box center [687, 448] width 368 height 83
paste textarea "SCTASK0844701 Plan Cancel - (1) 7803180146 Repurpose Edmonton"
type textarea "SCTASK0844701 Plan Cancel - (1) 7803180146 Repurpose Edmonton"
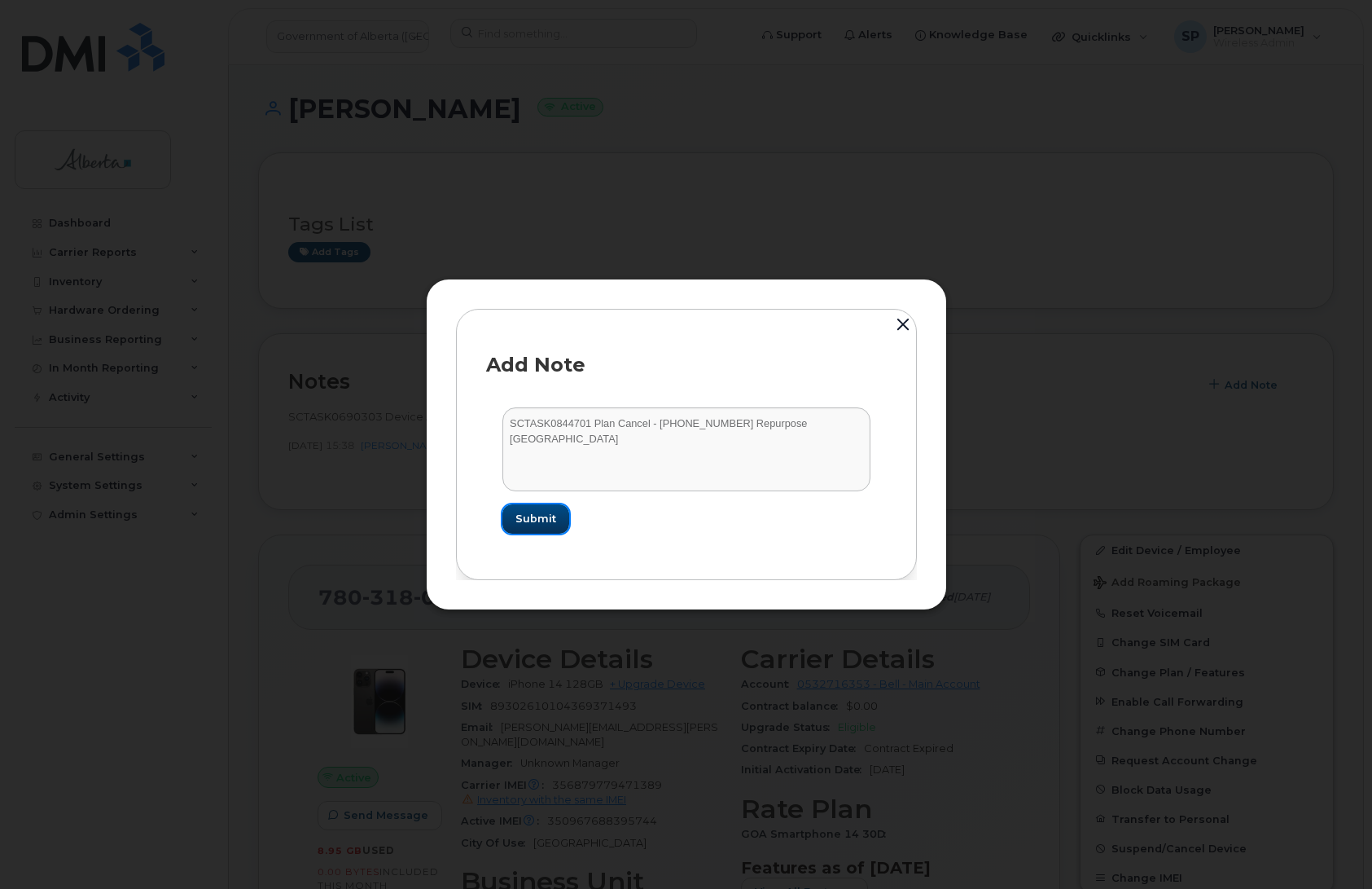
click at [554, 518] on button "Submit" at bounding box center [536, 519] width 67 height 29
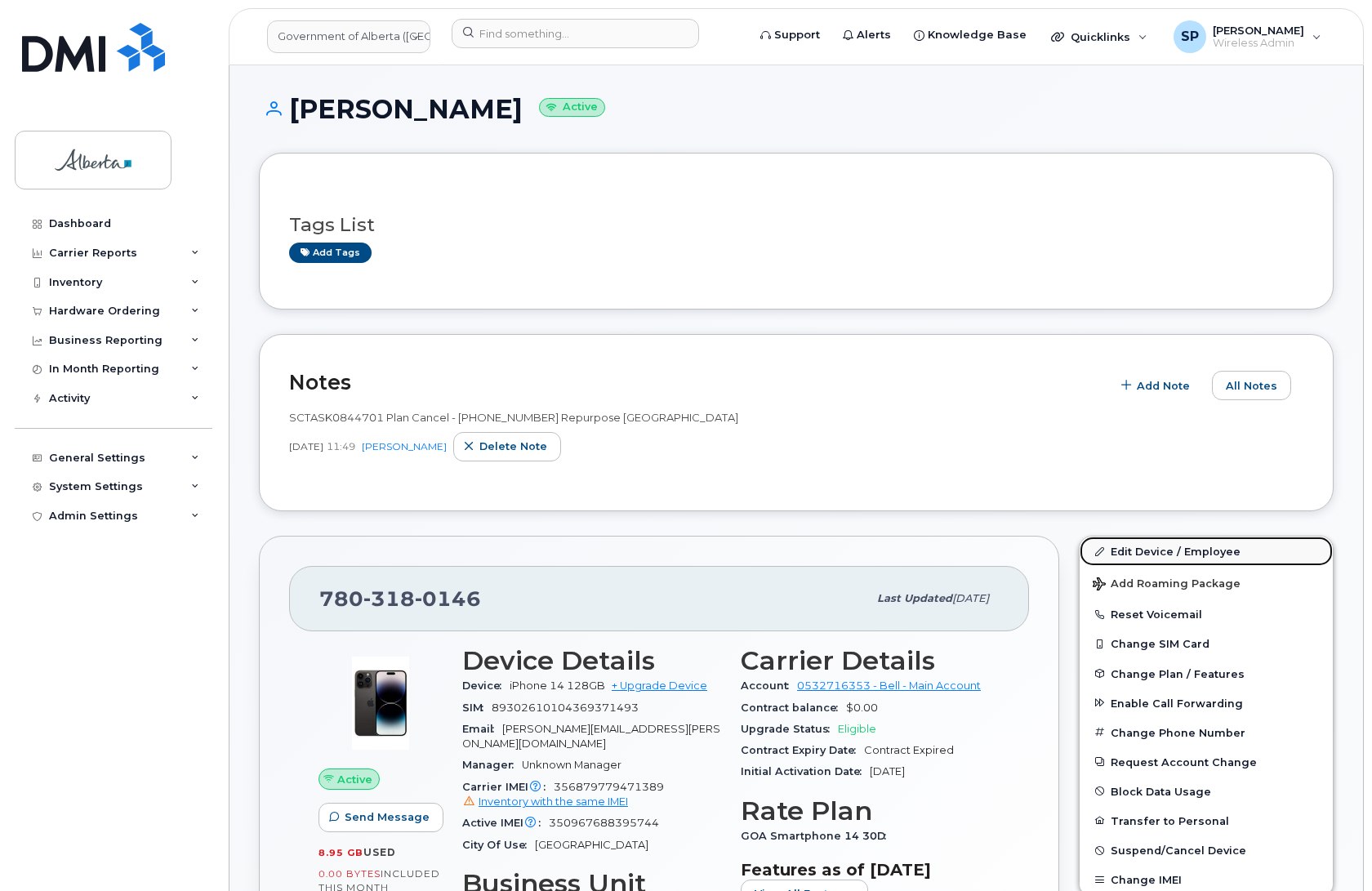
click at [1123, 548] on link "Edit Device / Employee" at bounding box center [1206, 550] width 253 height 29
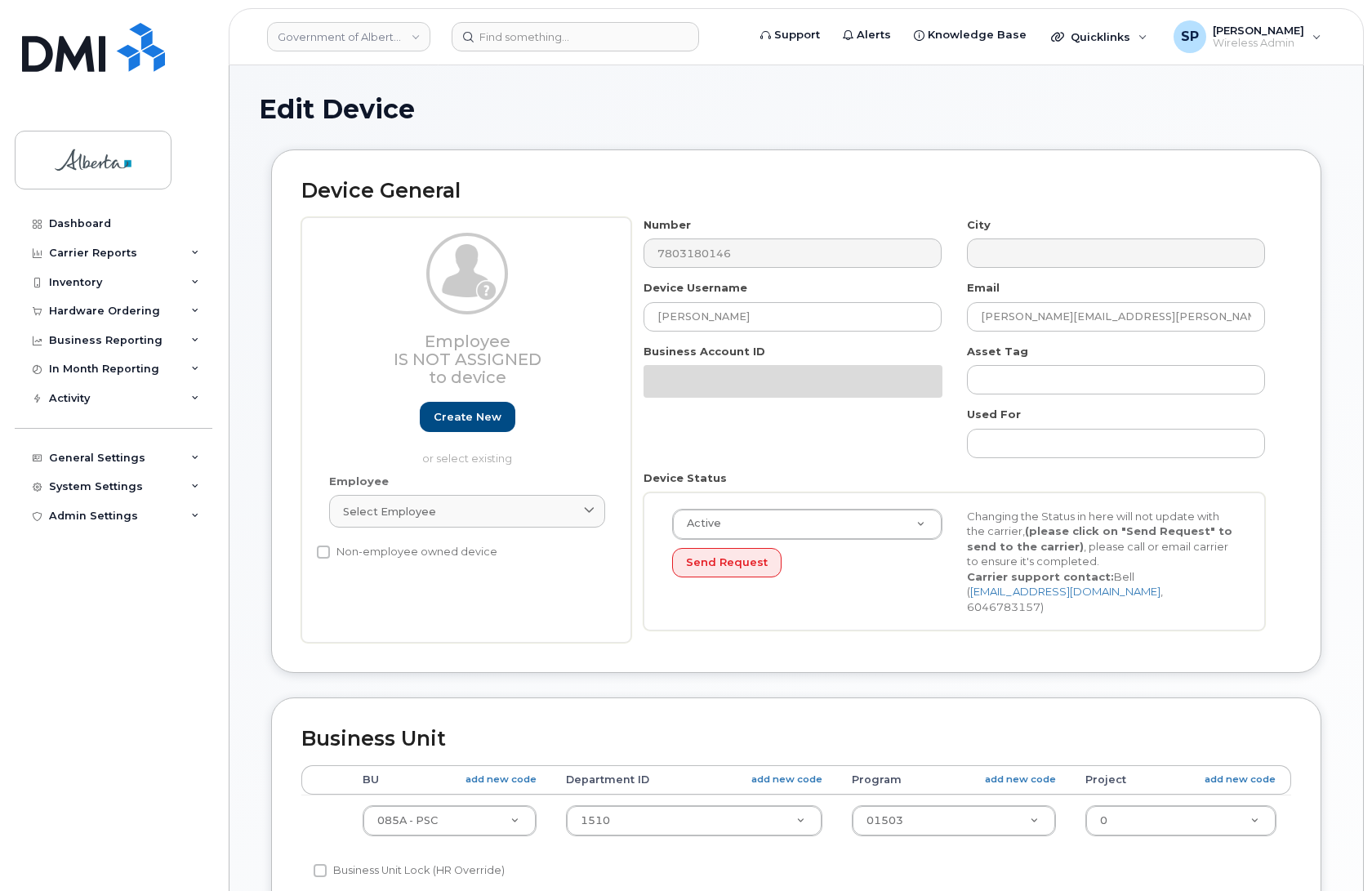
select select "4749745"
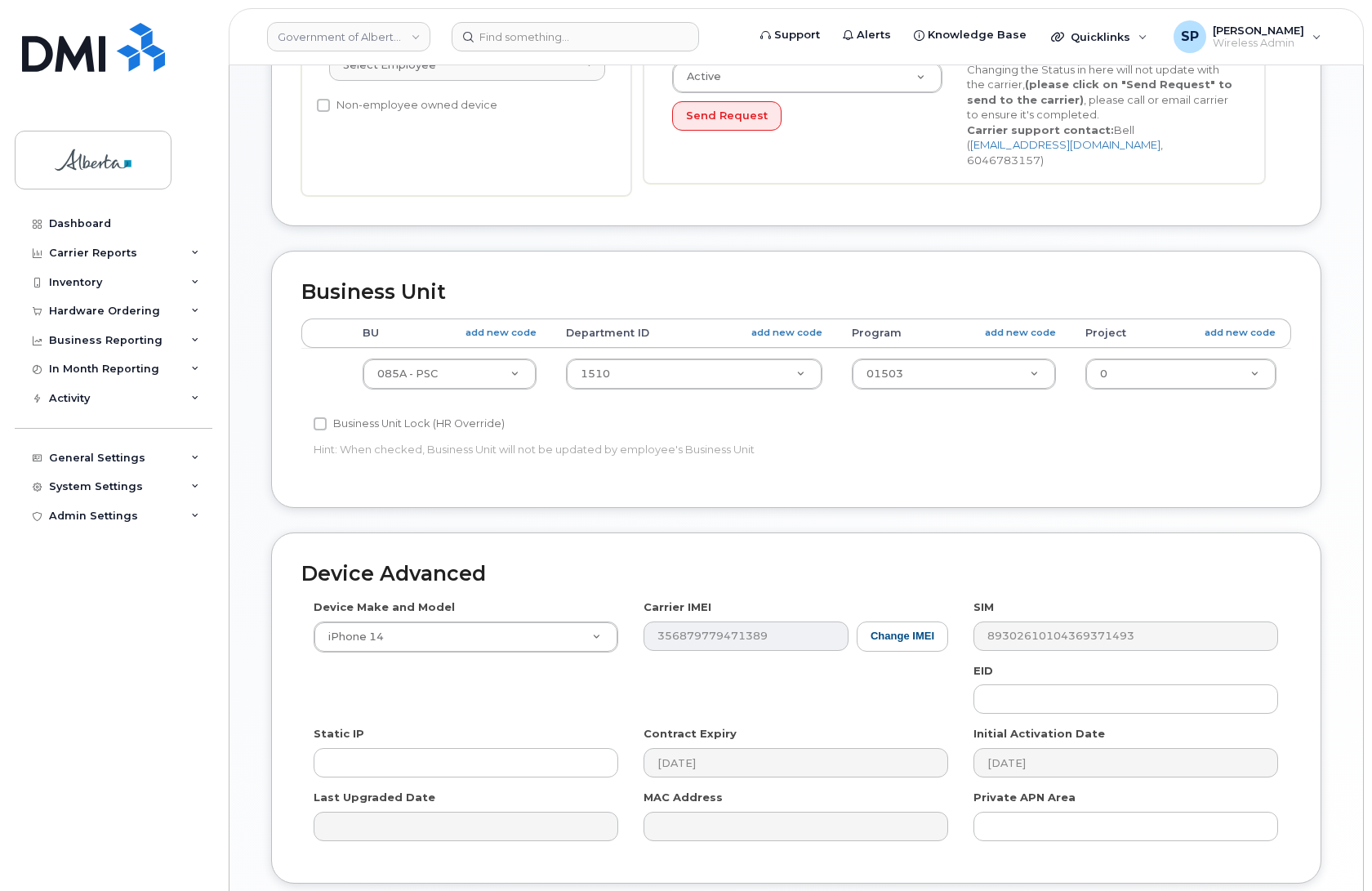
scroll to position [478, 0]
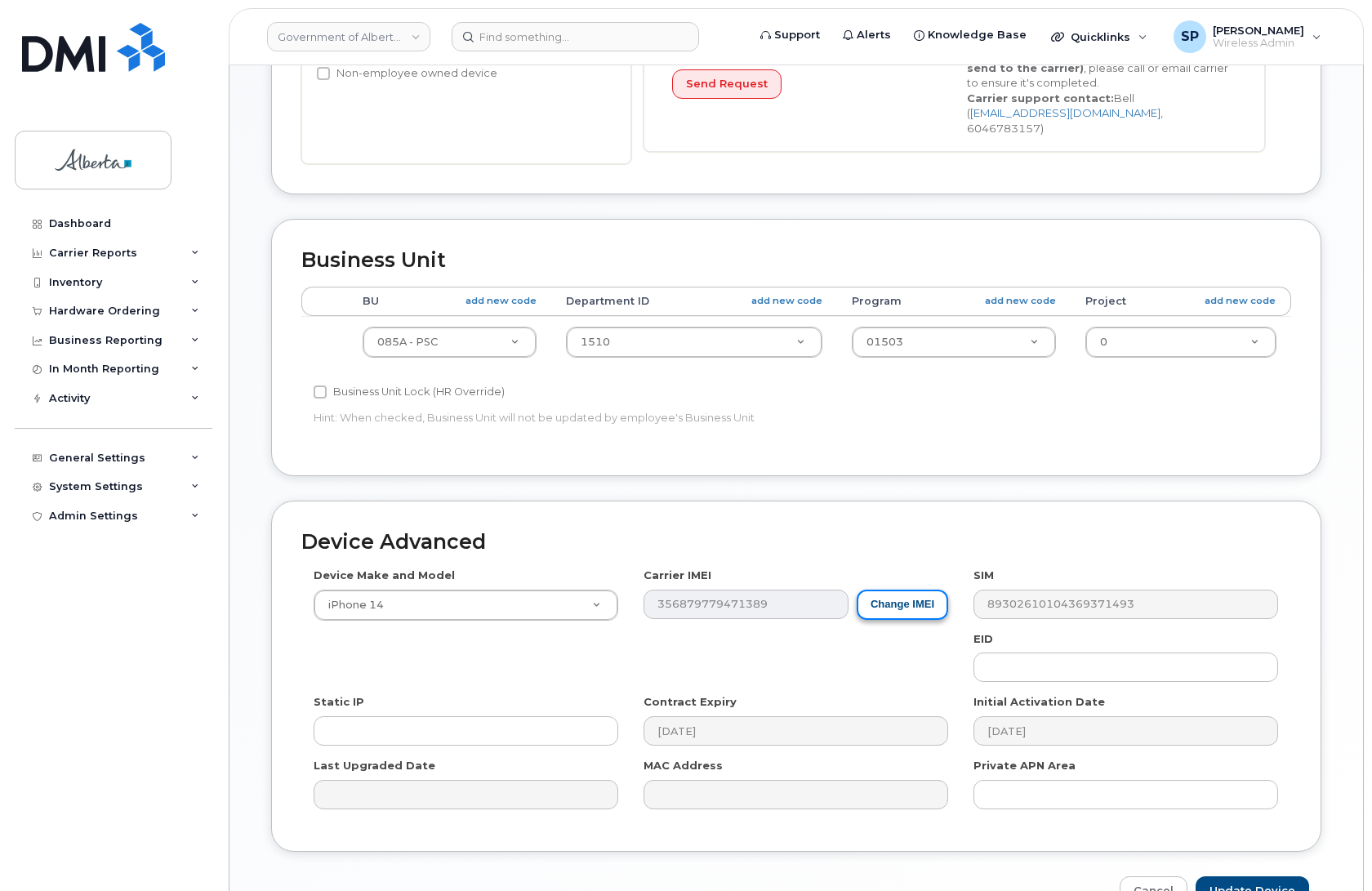
click at [901, 590] on button "Change IMEI" at bounding box center [902, 605] width 91 height 30
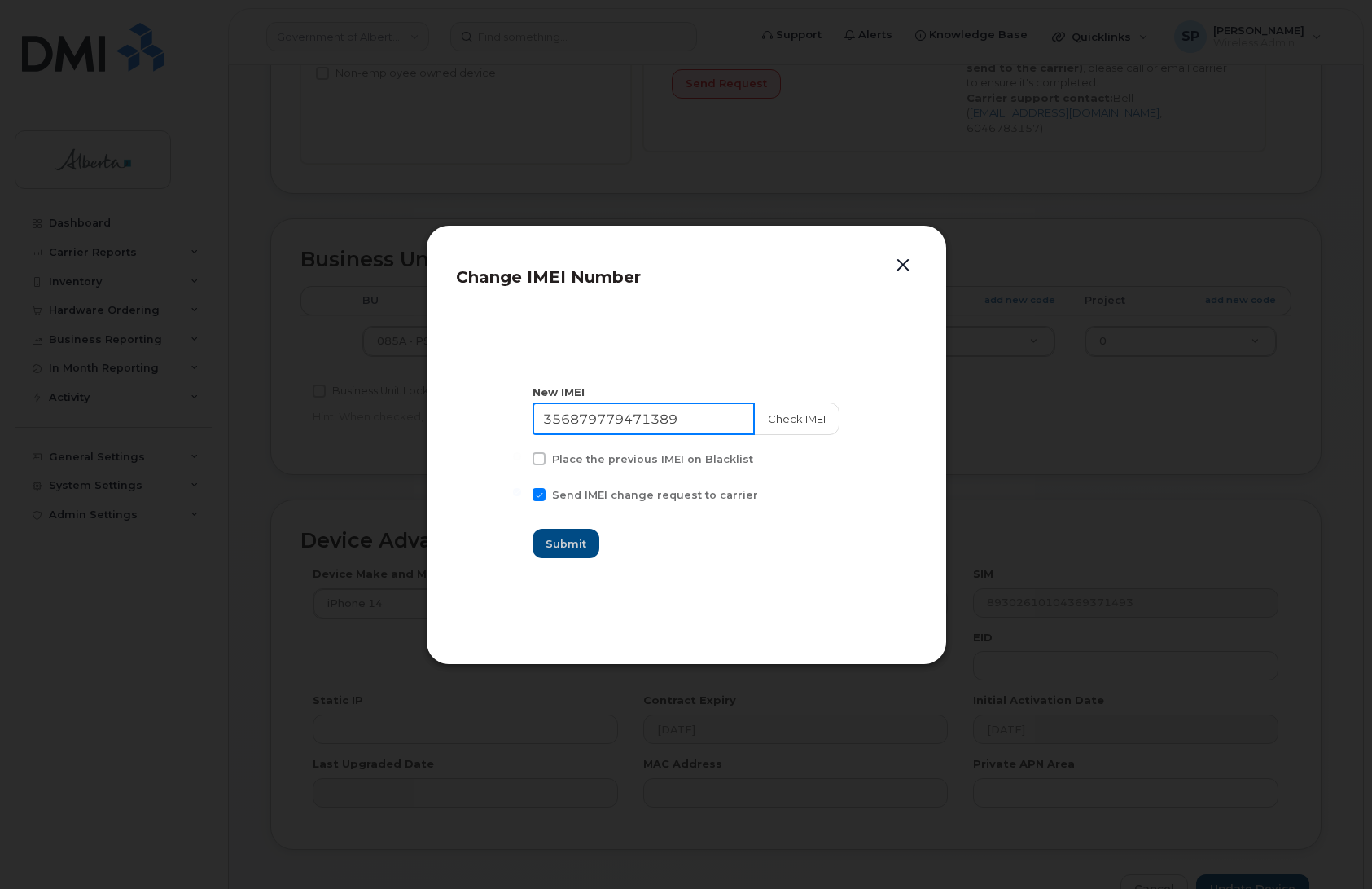
drag, startPoint x: 693, startPoint y: 422, endPoint x: 376, endPoint y: 394, distance: 318.2
click at [377, 394] on div "Change IMEI Number New IMEI 356879779471389 Check IMEI Place the previous IMEI …" at bounding box center [686, 444] width 1372 height 889
paste input "0967688395744"
type input "350967688395744"
click at [583, 536] on span "Submit" at bounding box center [567, 543] width 40 height 15
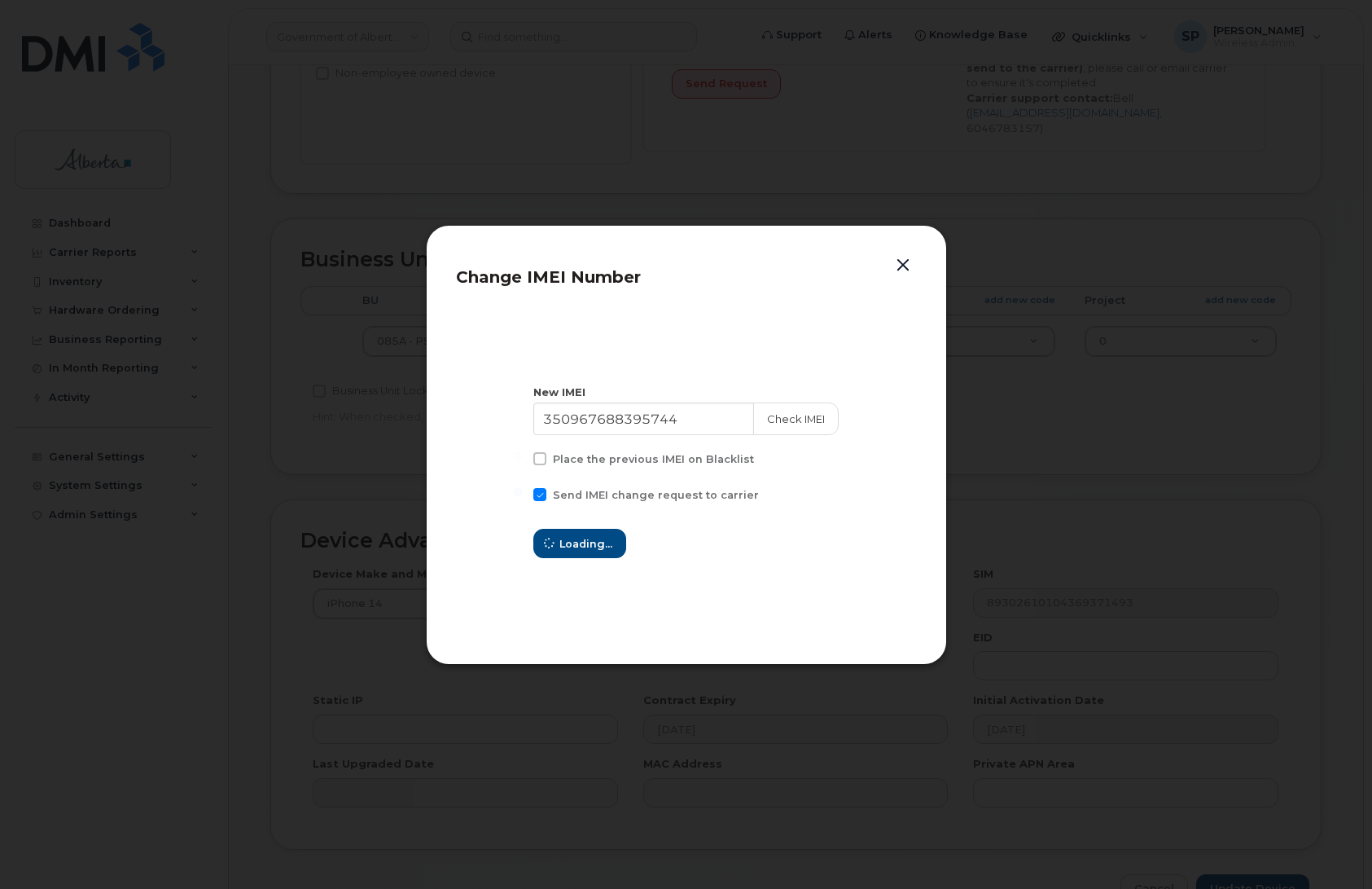
type input "350967688395744"
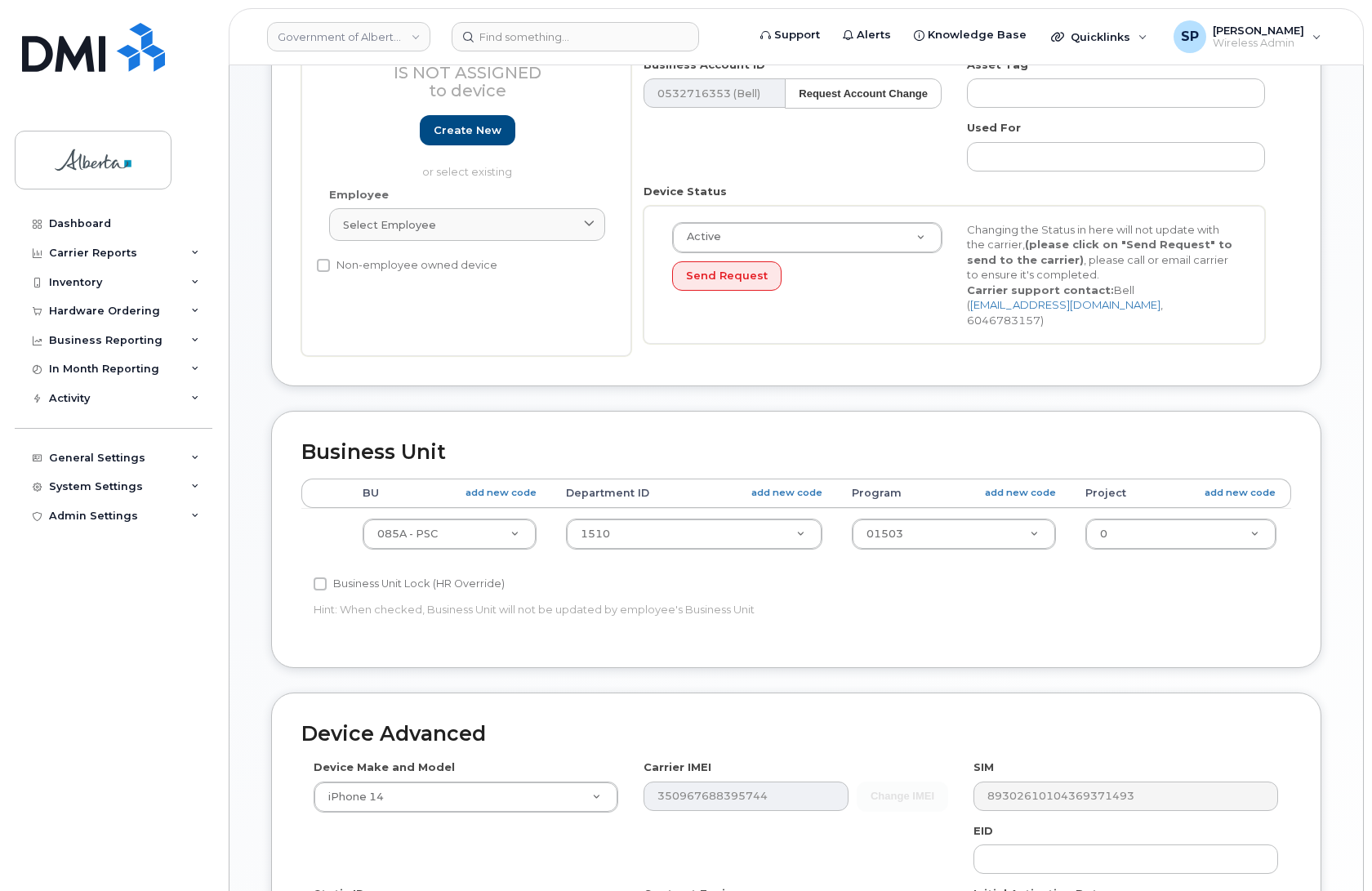
scroll to position [563, 0]
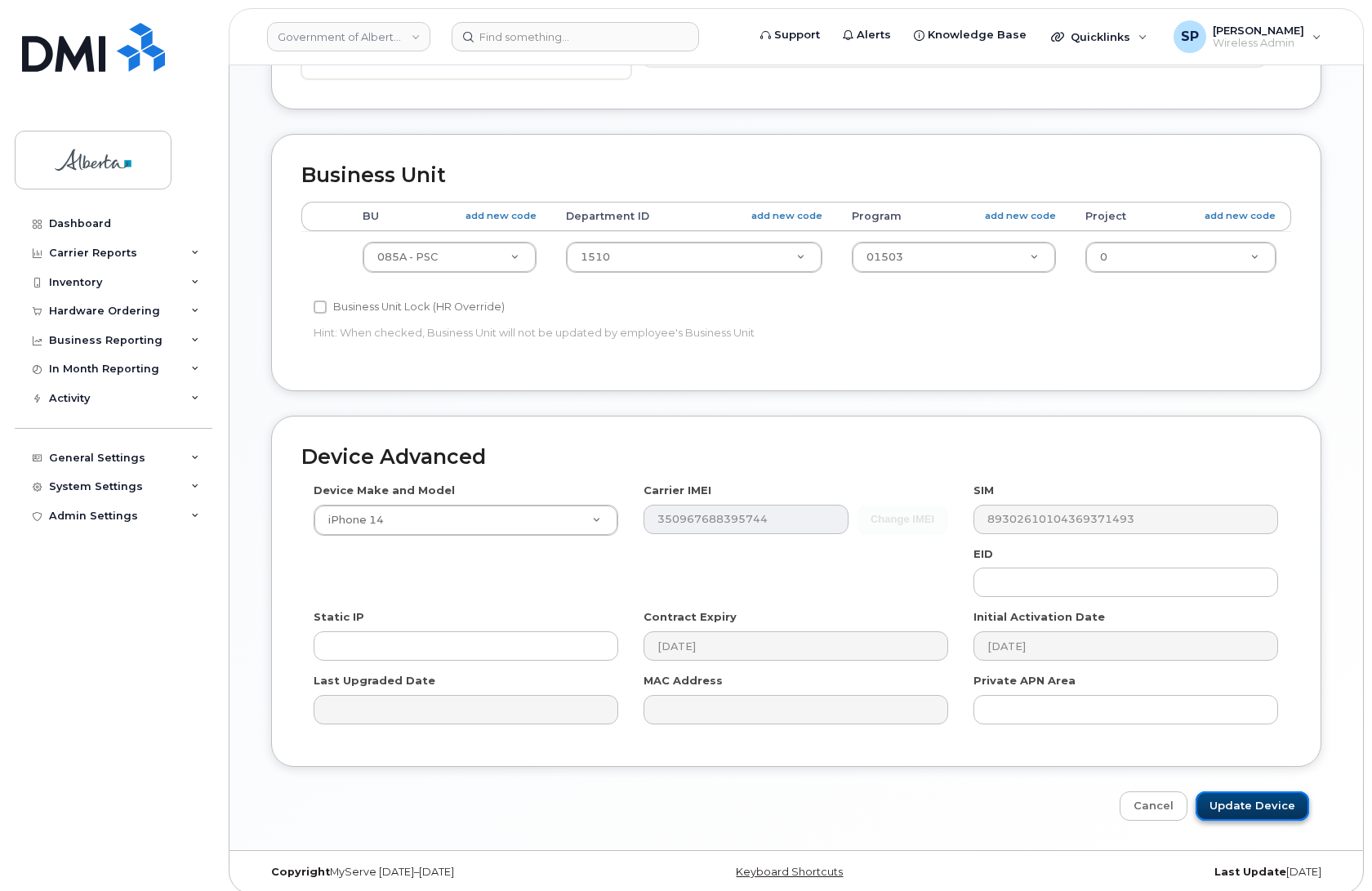
click at [1225, 798] on input "Update Device" at bounding box center [1252, 806] width 113 height 30
type input "Saving..."
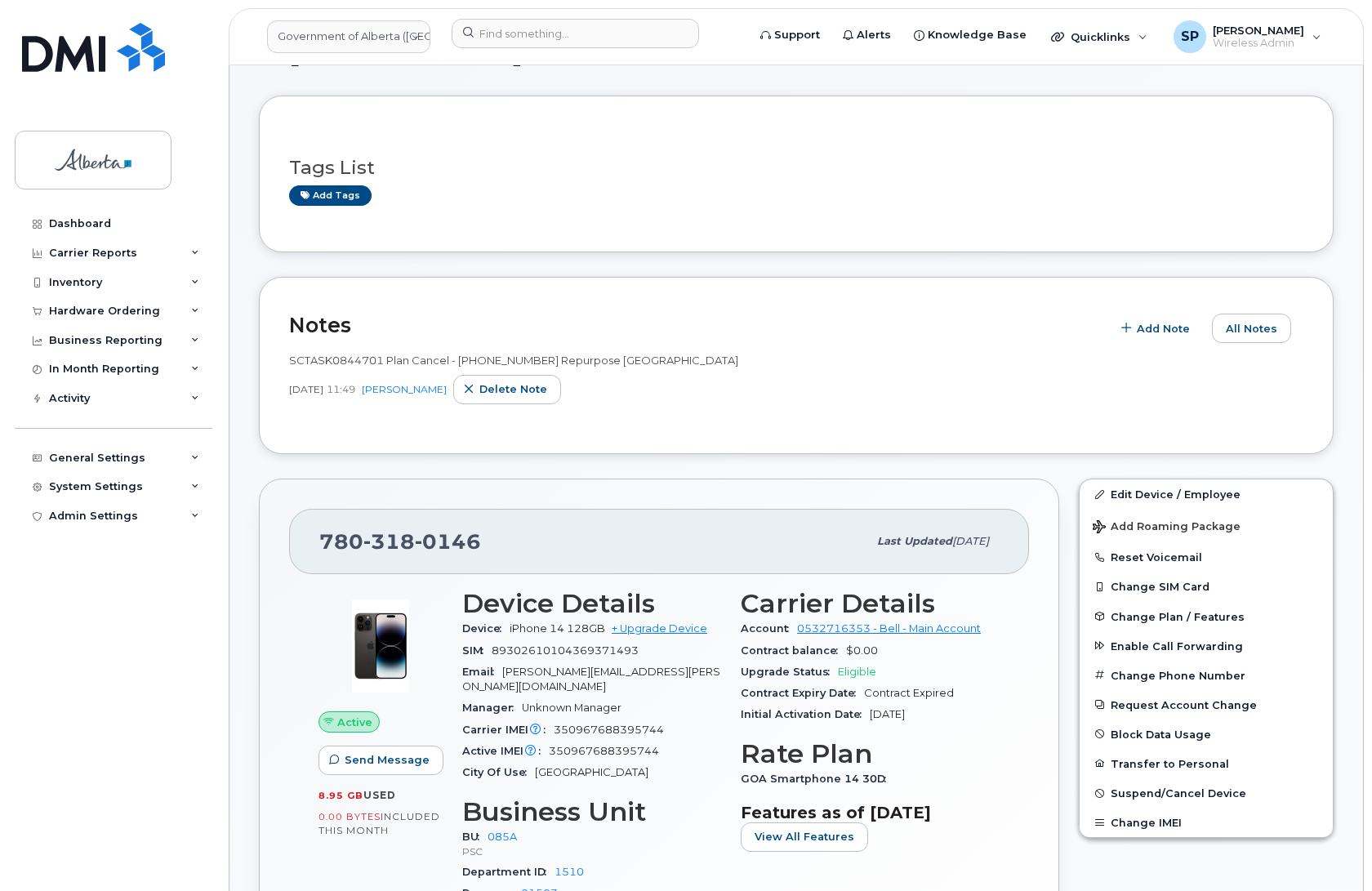
scroll to position [51, 0]
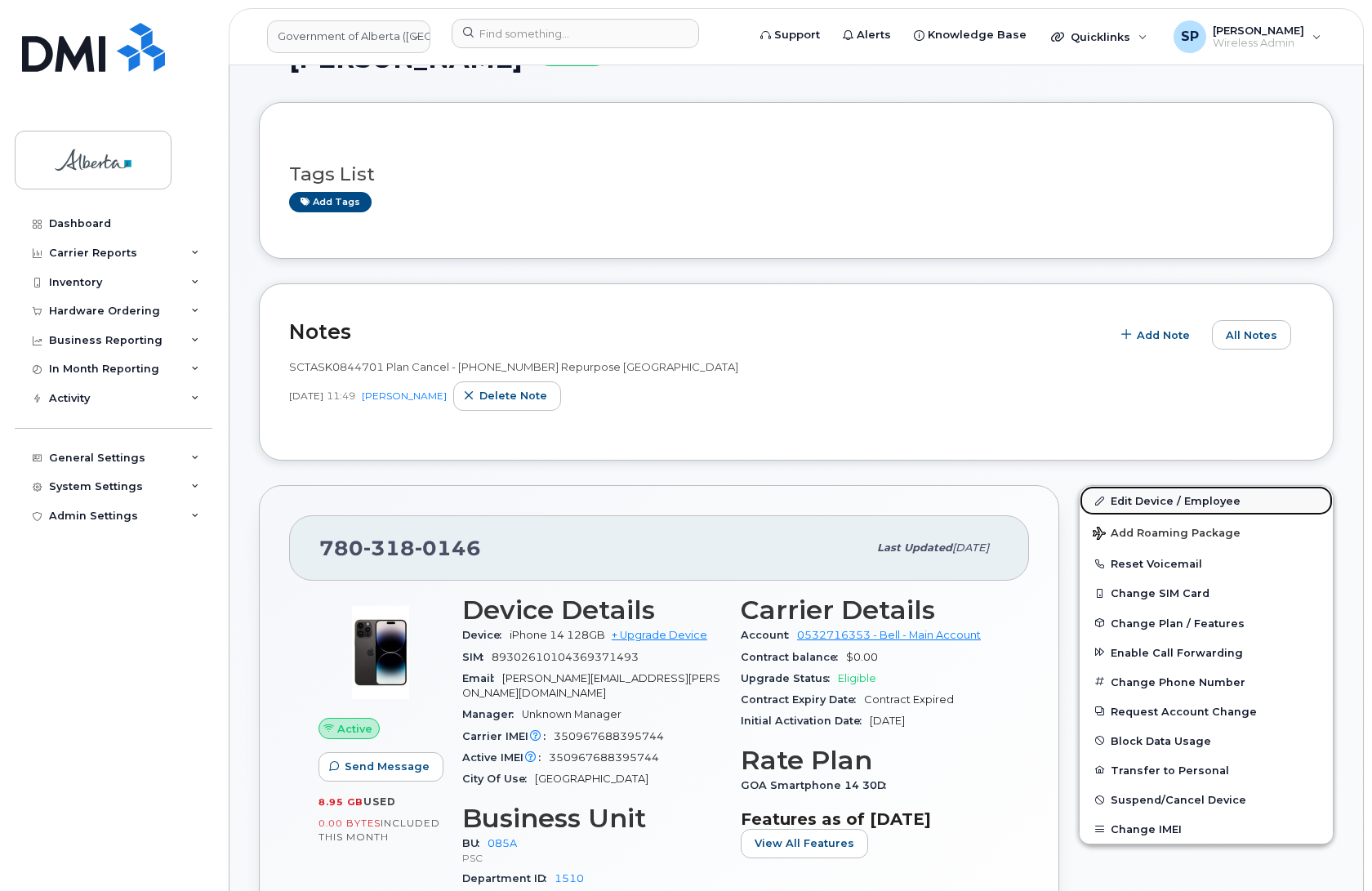
click at [1165, 506] on link "Edit Device / Employee" at bounding box center [1206, 500] width 253 height 29
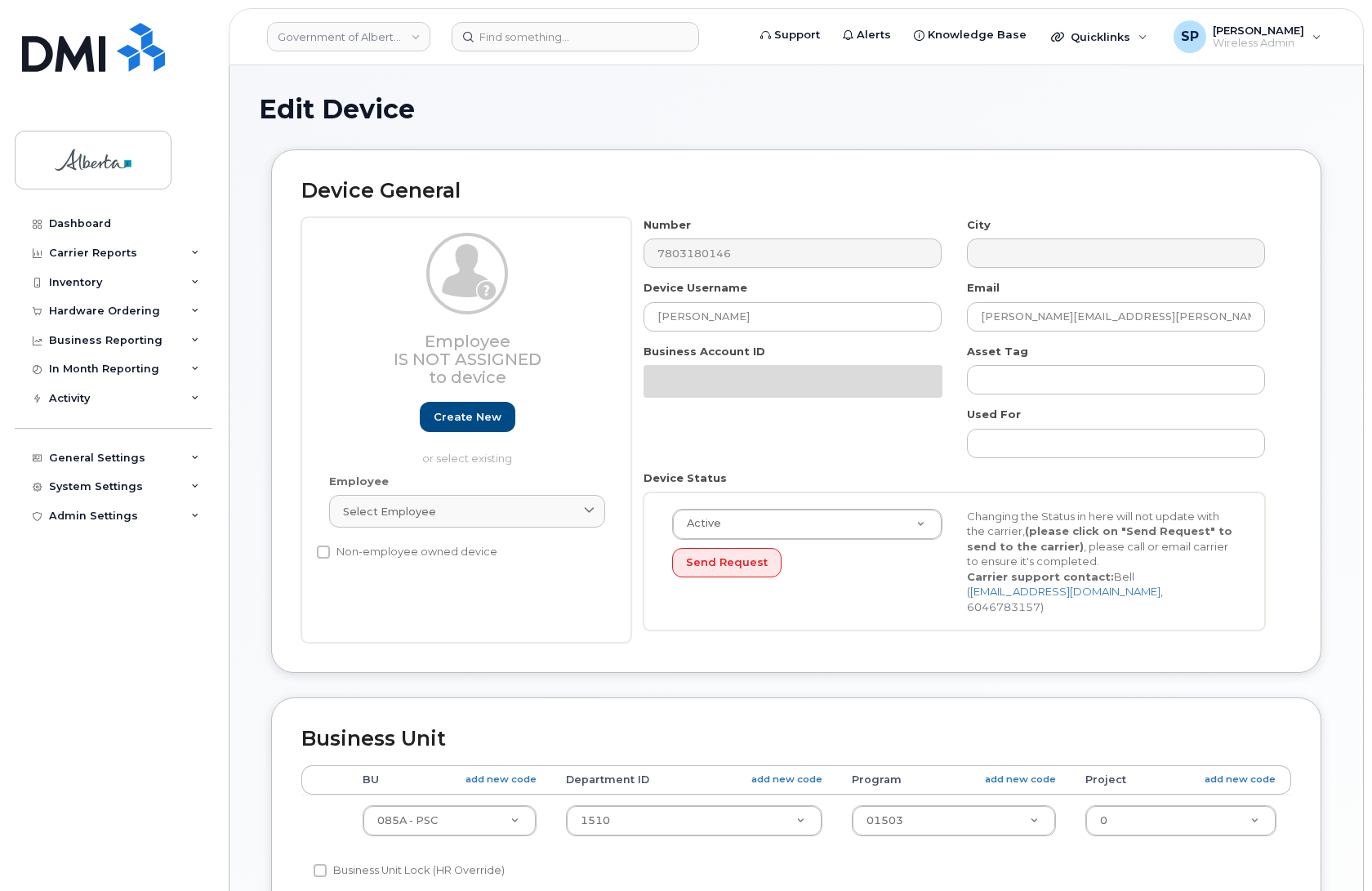
select select "4749745"
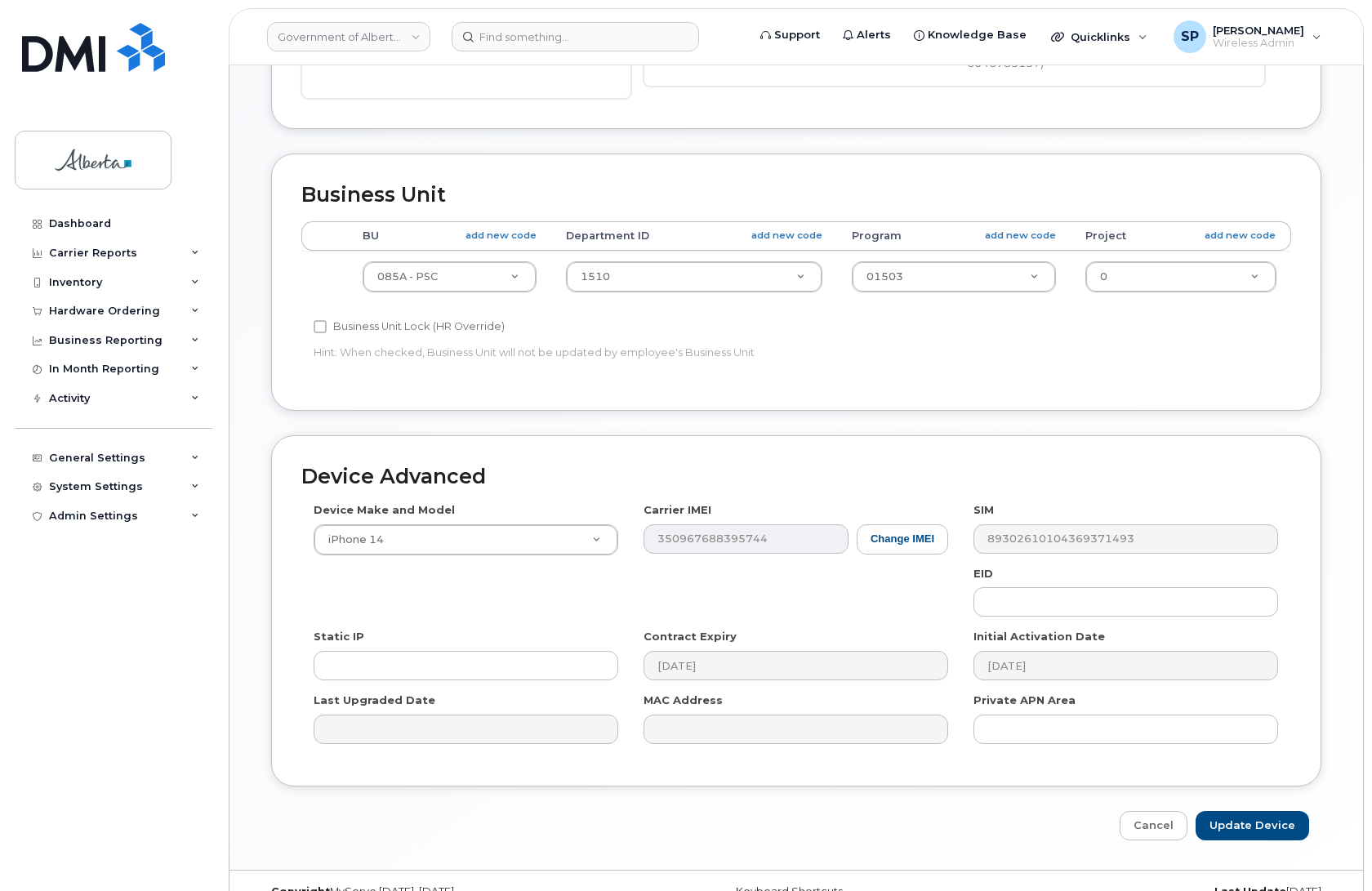
scroll to position [563, 0]
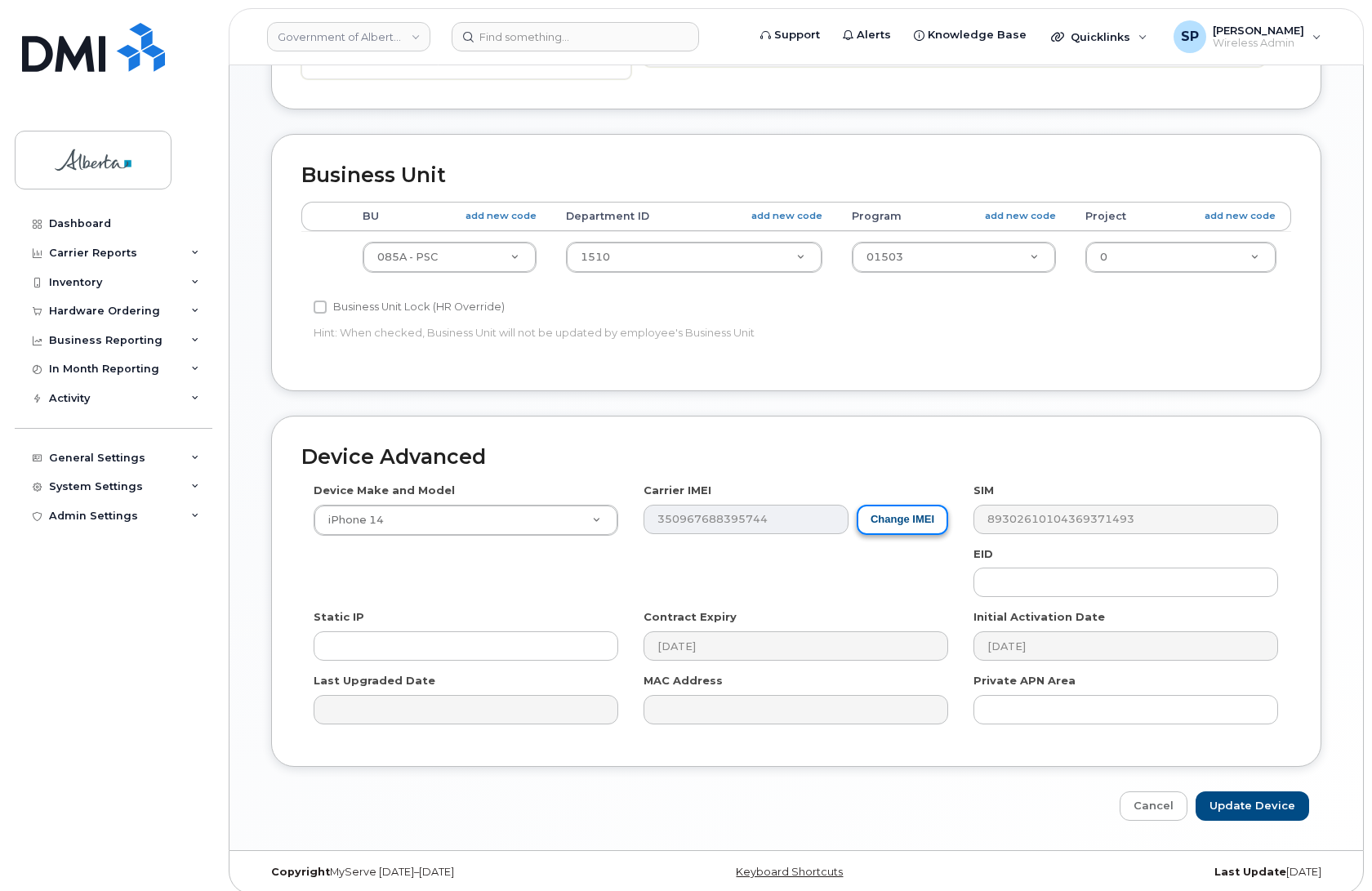
click at [920, 511] on button "Change IMEI" at bounding box center [902, 520] width 91 height 30
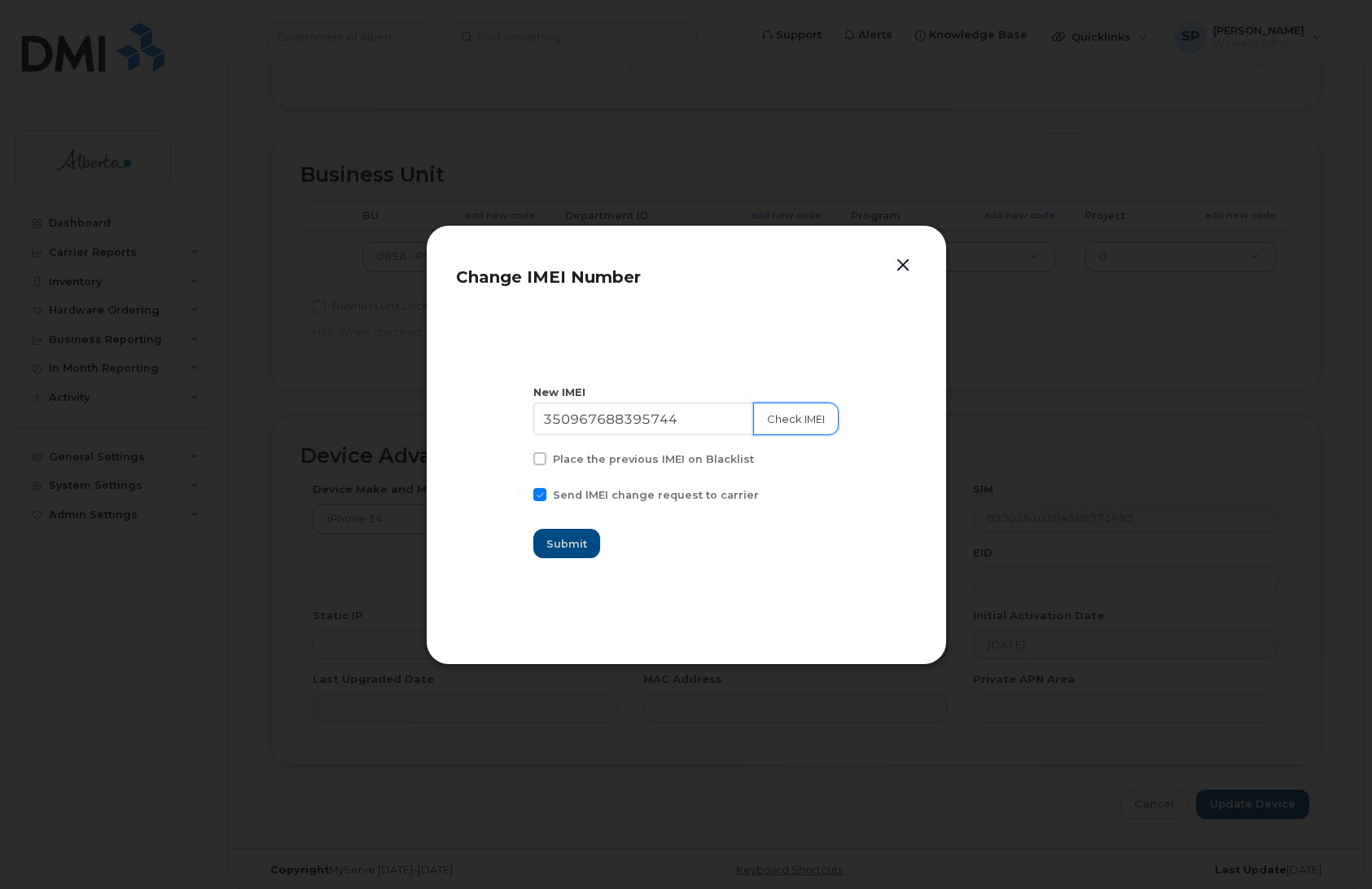
click at [786, 419] on button "Check IMEI" at bounding box center [796, 418] width 86 height 33
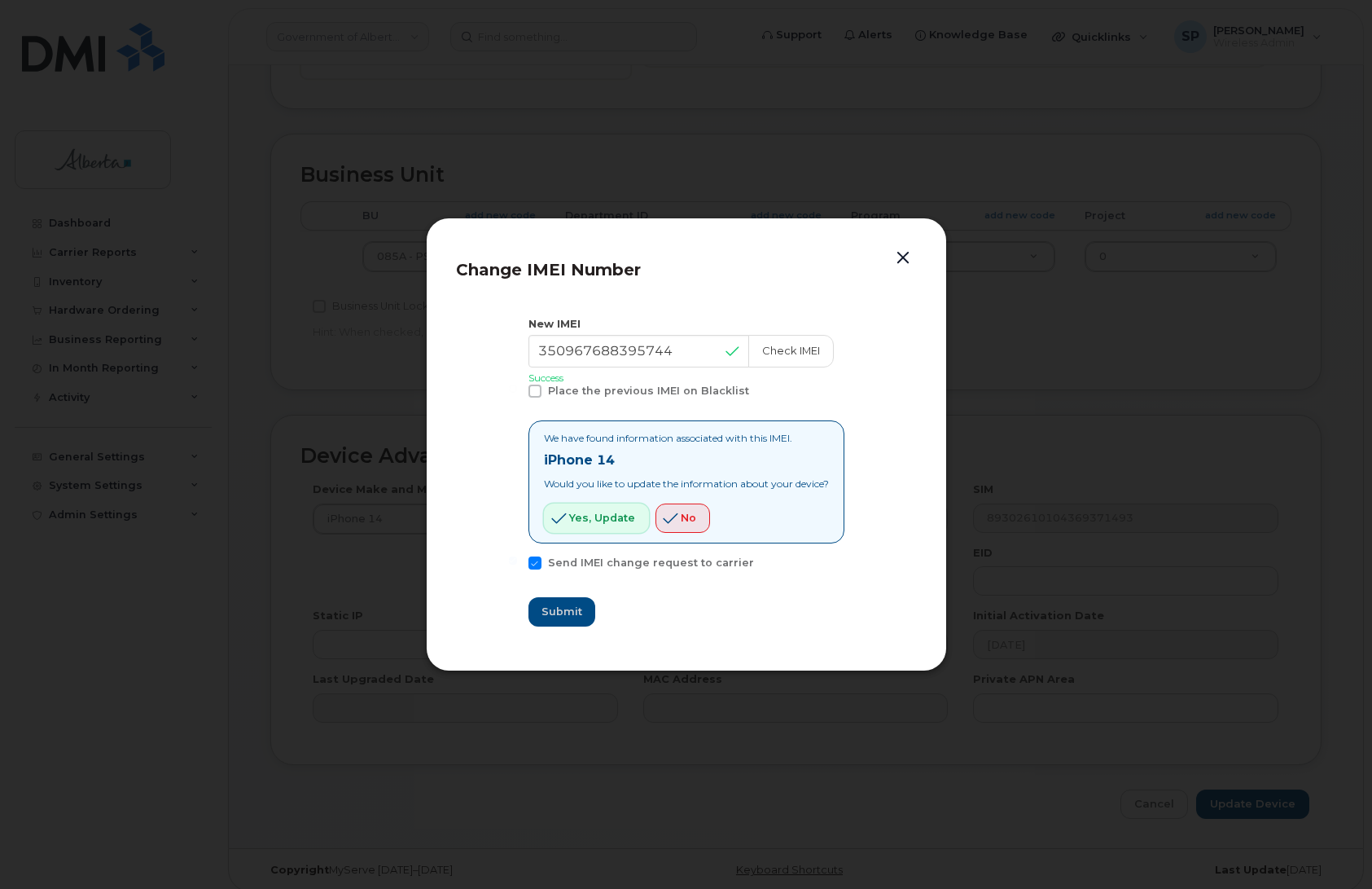
click at [589, 517] on span "Yes, update" at bounding box center [602, 518] width 66 height 15
click at [908, 251] on button "button" at bounding box center [903, 258] width 24 height 23
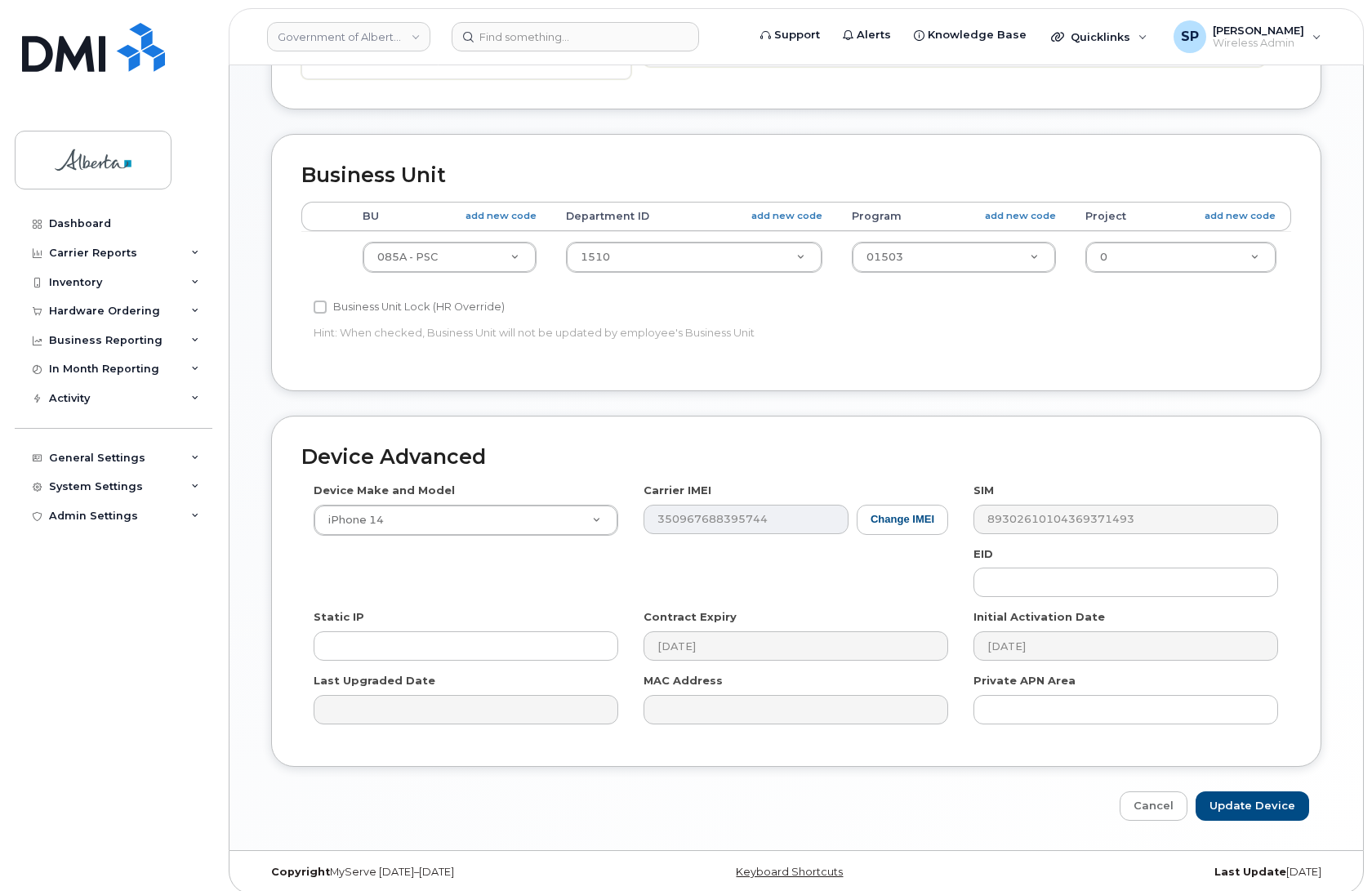
click at [95, 667] on div "Dashboard Carrier Reports Monthly Billing Data Daily Data Pooling Data Behavior…" at bounding box center [116, 538] width 202 height 657
click at [589, 40] on input at bounding box center [575, 36] width 248 height 29
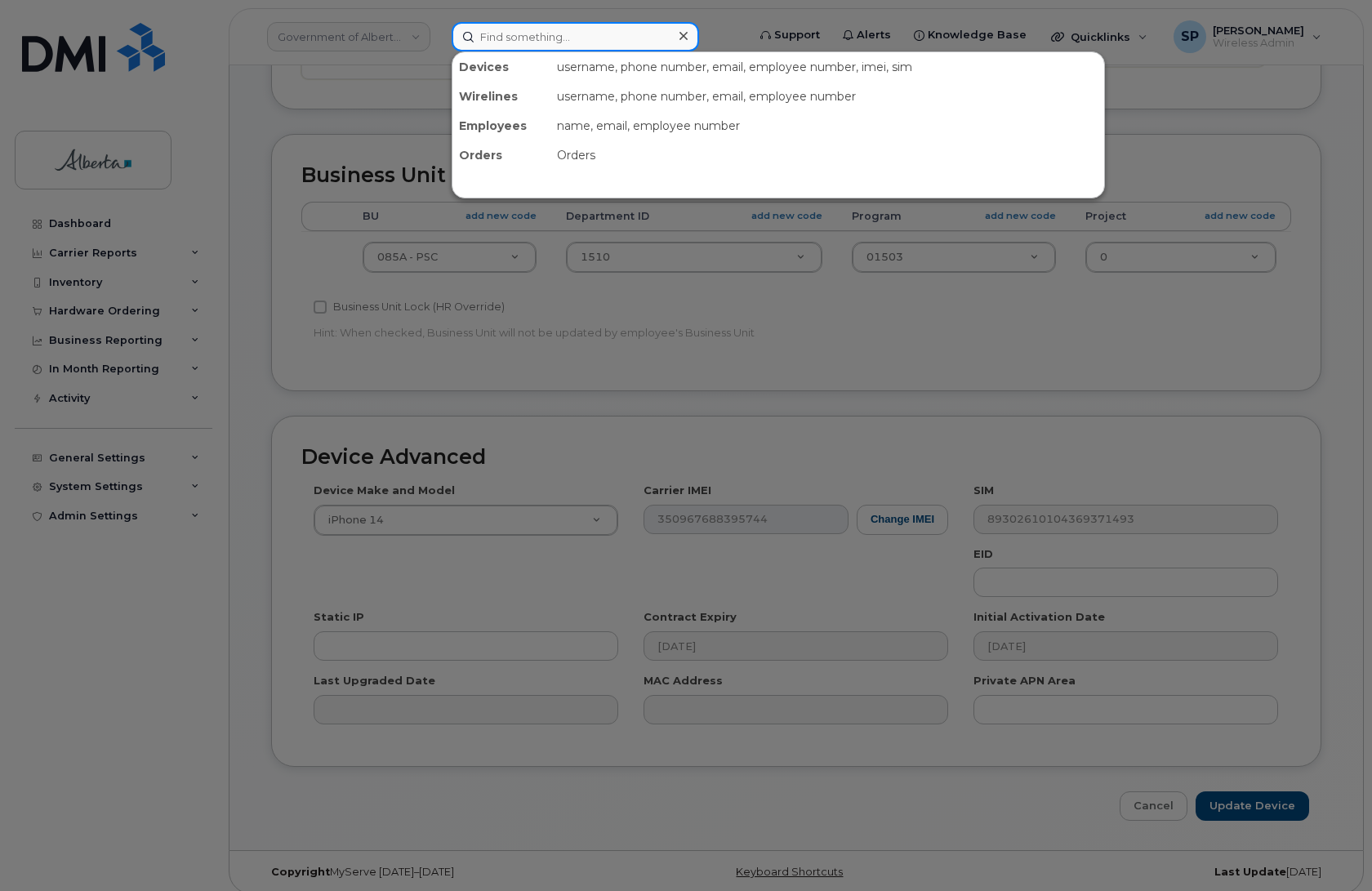
paste input "7802714195"
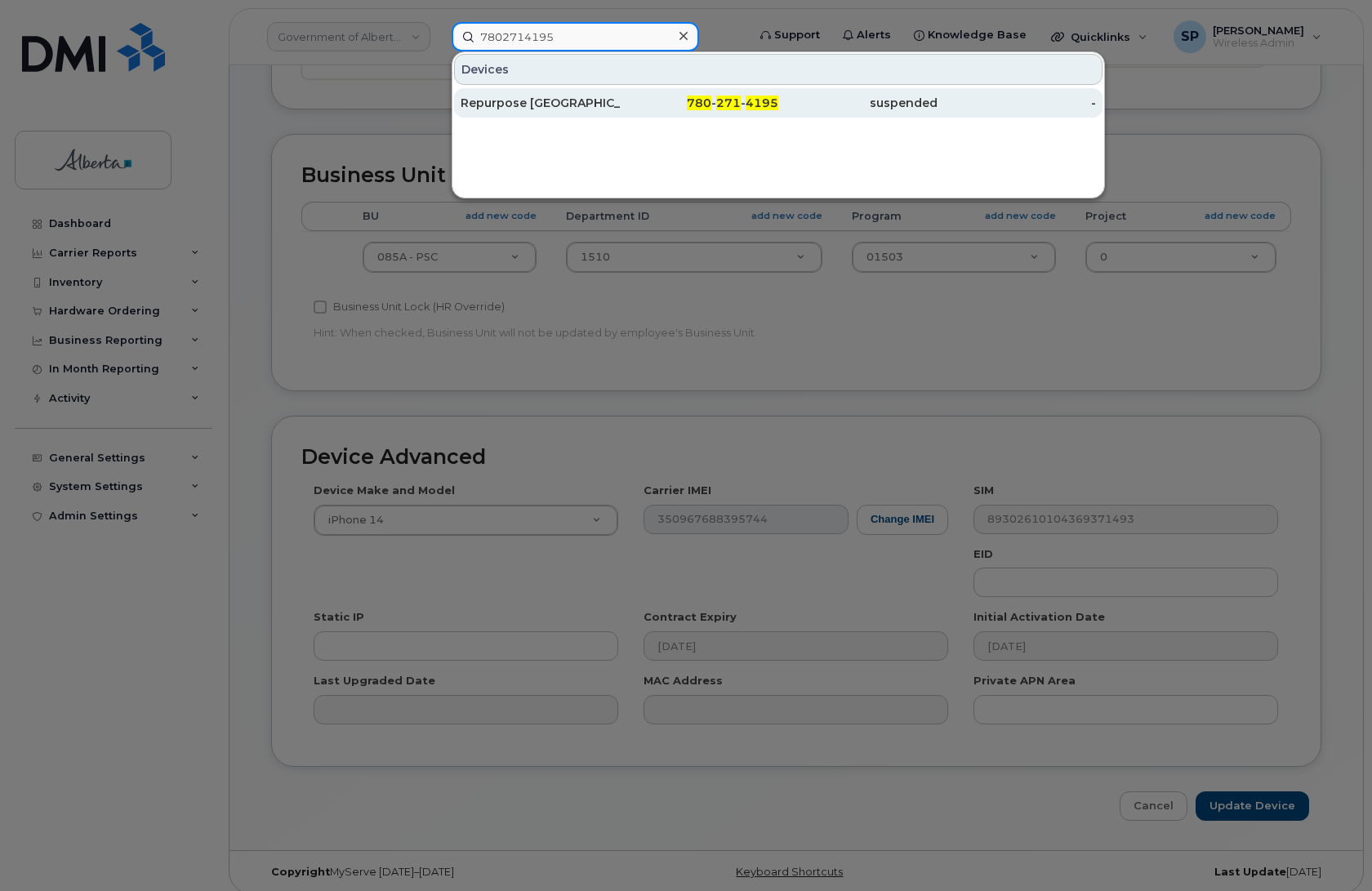
type input "7802714195"
click at [539, 104] on div "Repurpose [GEOGRAPHIC_DATA]" at bounding box center [540, 103] width 159 height 16
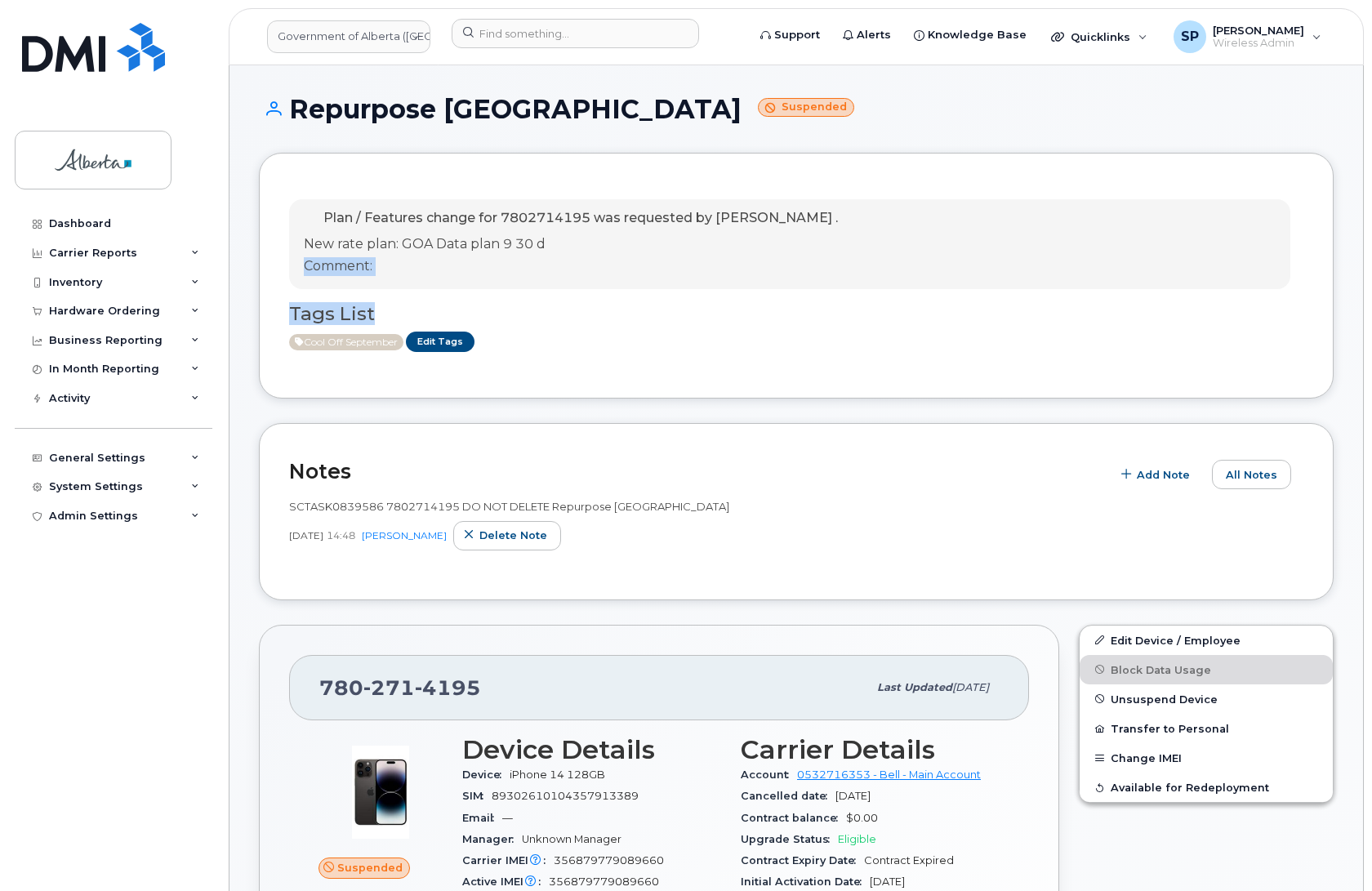
drag, startPoint x: 1370, startPoint y: 254, endPoint x: 1391, endPoint y: 312, distance: 61.7
drag, startPoint x: 695, startPoint y: 511, endPoint x: 287, endPoint y: 508, distance: 408.0
click at [287, 508] on div "Notes Add Note All Notes SCTASK0839586 7802714195 DO NOT DELETE Repurpose Edmon…" at bounding box center [796, 511] width 1075 height 177
copy span "SCTASK0839586 7802714195 DO NOT DELETE Repurpose [GEOGRAPHIC_DATA]"
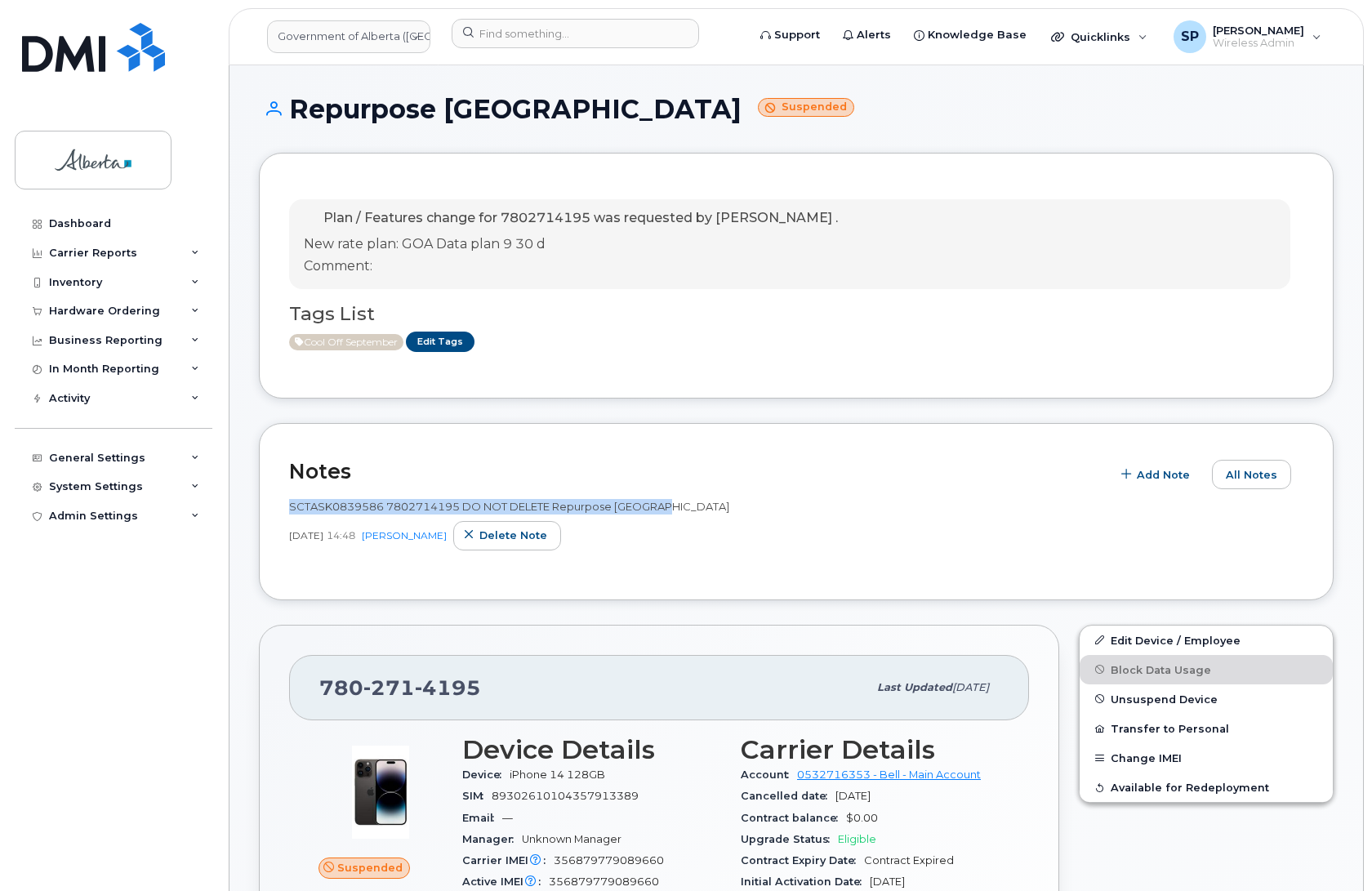
click at [361, 503] on span "SCTASK0839586 7802714195 DO NOT DELETE Repurpose [GEOGRAPHIC_DATA]" at bounding box center [509, 506] width 440 height 13
click at [389, 508] on span "SCTASK0839586 7802714195 DO NOT DELETE Repurpose [GEOGRAPHIC_DATA]" at bounding box center [509, 506] width 440 height 13
drag, startPoint x: 382, startPoint y: 506, endPoint x: 291, endPoint y: 505, distance: 91.0
click at [291, 505] on span "SCTASK0839586 7802714195 DO NOT DELETE Repurpose [GEOGRAPHIC_DATA]" at bounding box center [509, 506] width 440 height 13
copy span "SCTASK0839586"
